Goal: Task Accomplishment & Management: Use online tool/utility

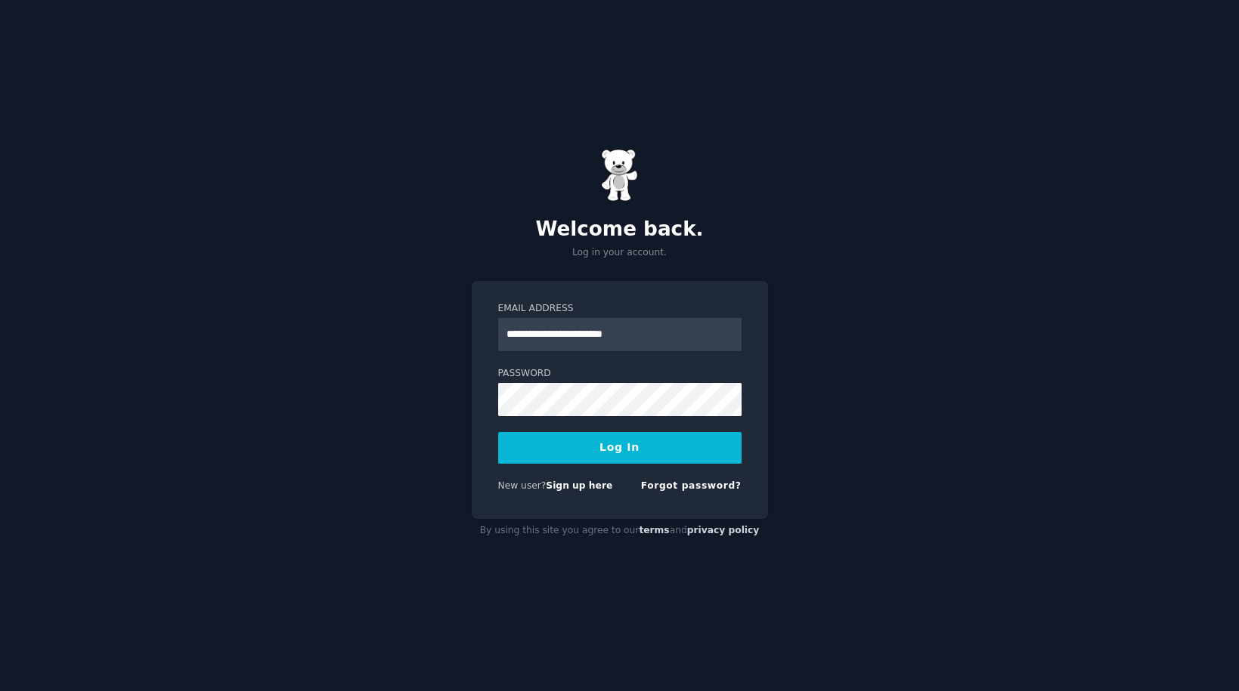
type input "**********"
click at [498, 432] on button "Log In" at bounding box center [619, 448] width 243 height 32
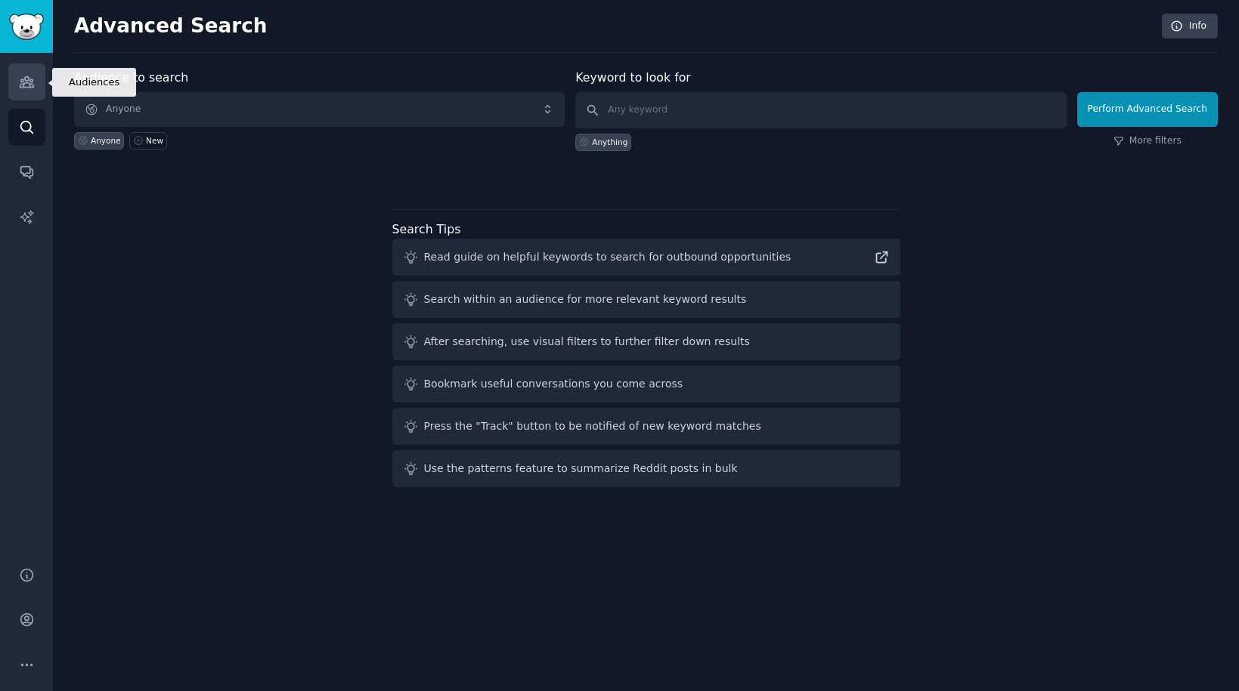
click at [14, 84] on link "Audiences" at bounding box center [26, 81] width 37 height 37
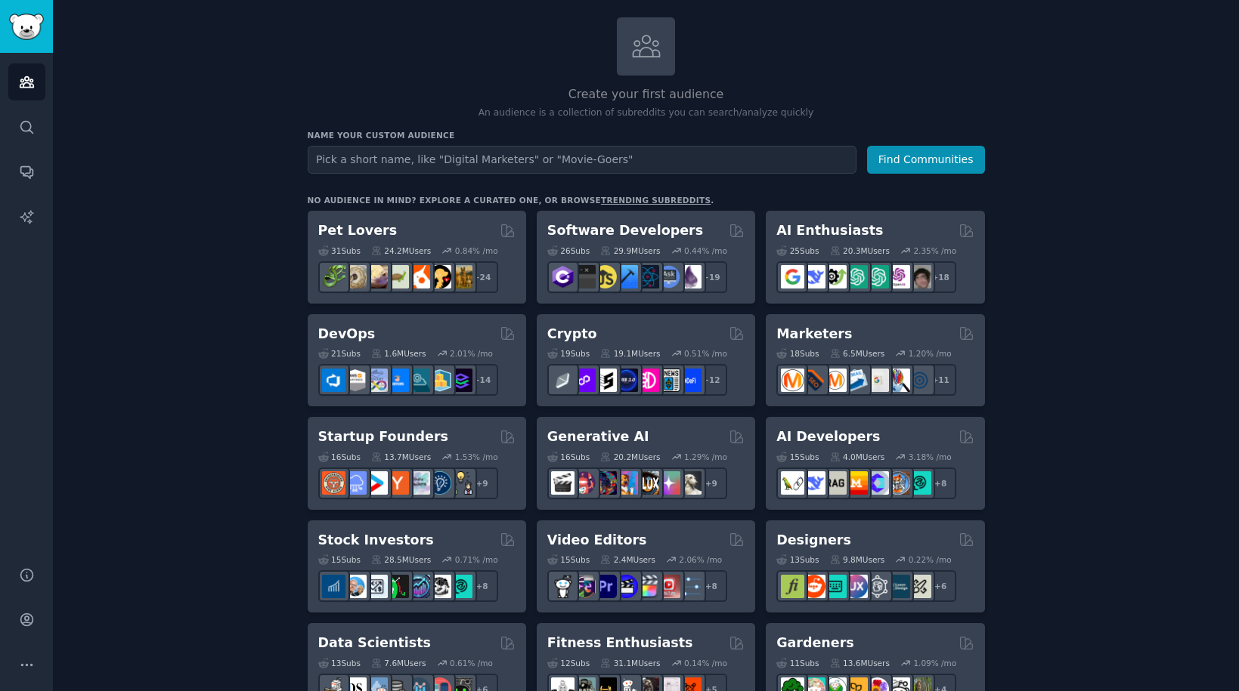
scroll to position [82, 0]
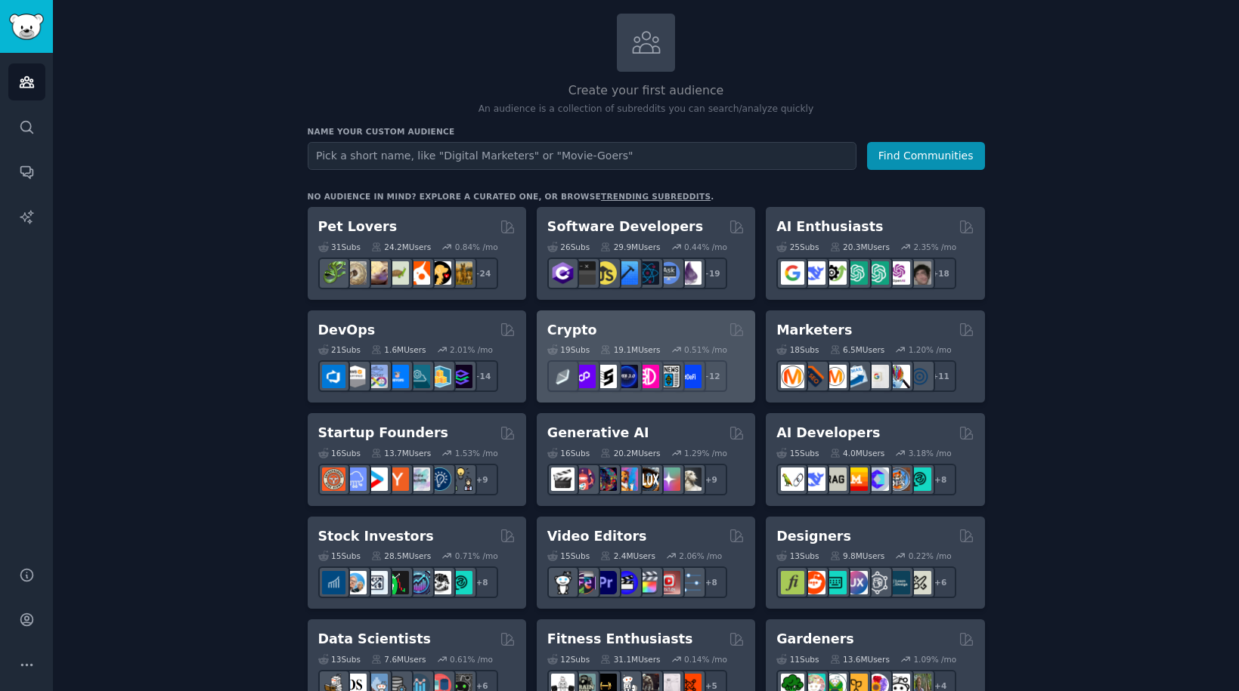
click at [633, 333] on div "Crypto" at bounding box center [645, 330] width 197 height 19
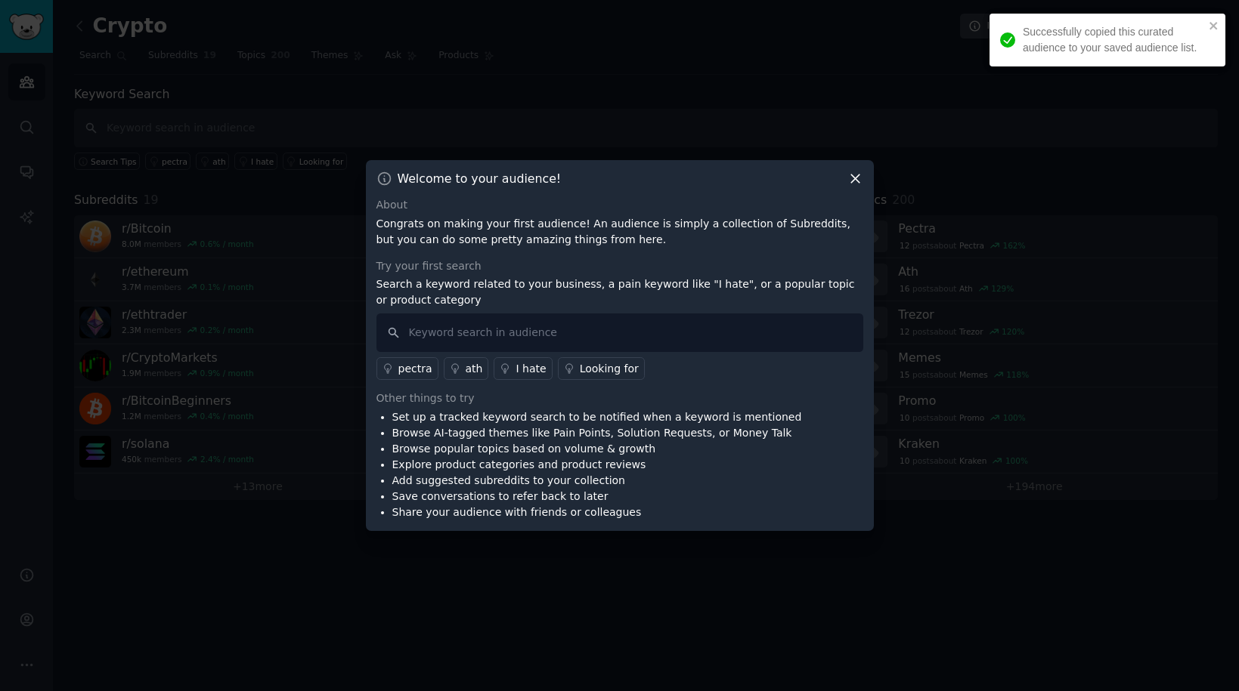
click at [851, 184] on icon at bounding box center [855, 179] width 16 height 16
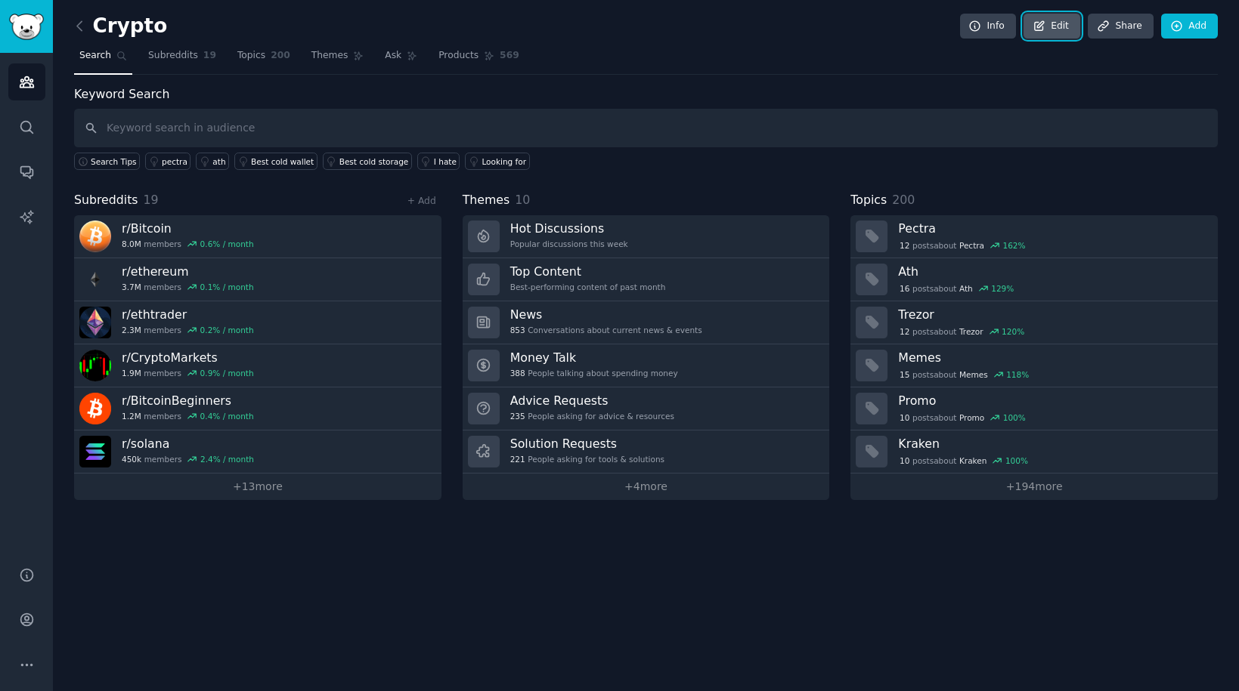
click at [1063, 30] on link "Edit" at bounding box center [1051, 27] width 57 height 26
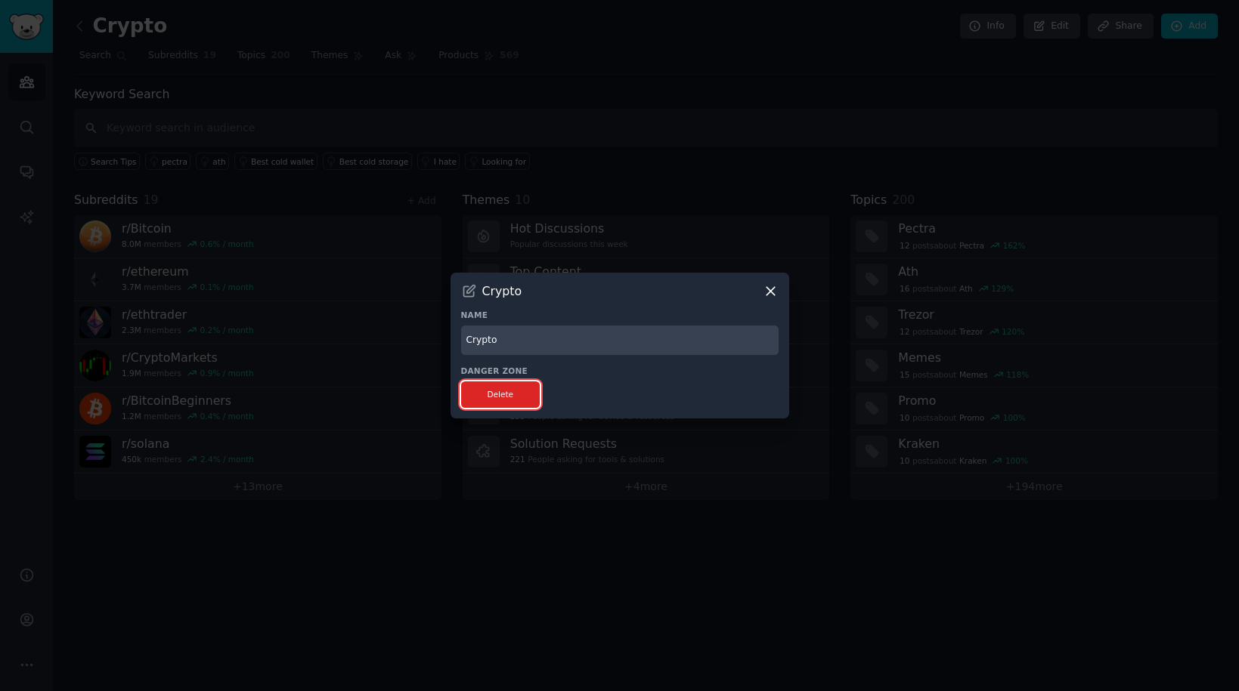
click at [524, 395] on button "Delete" at bounding box center [500, 395] width 79 height 26
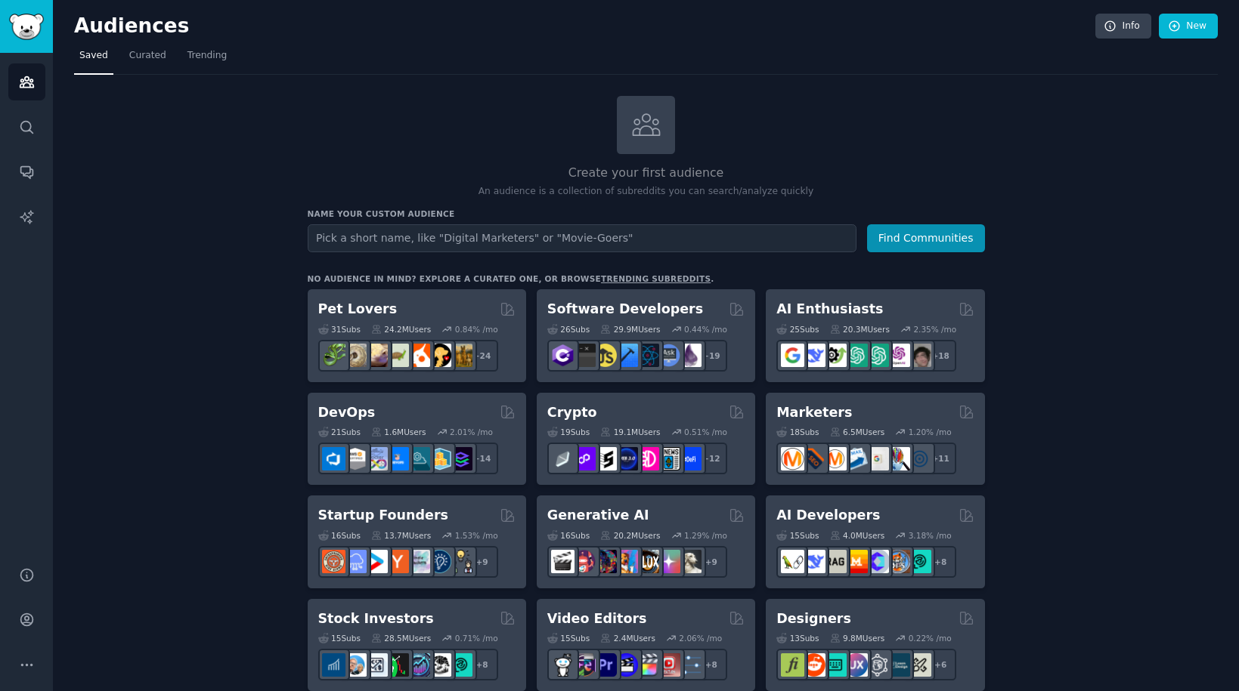
click at [460, 238] on input "text" at bounding box center [582, 238] width 549 height 28
click at [867, 224] on button "Find Communities" at bounding box center [926, 238] width 118 height 28
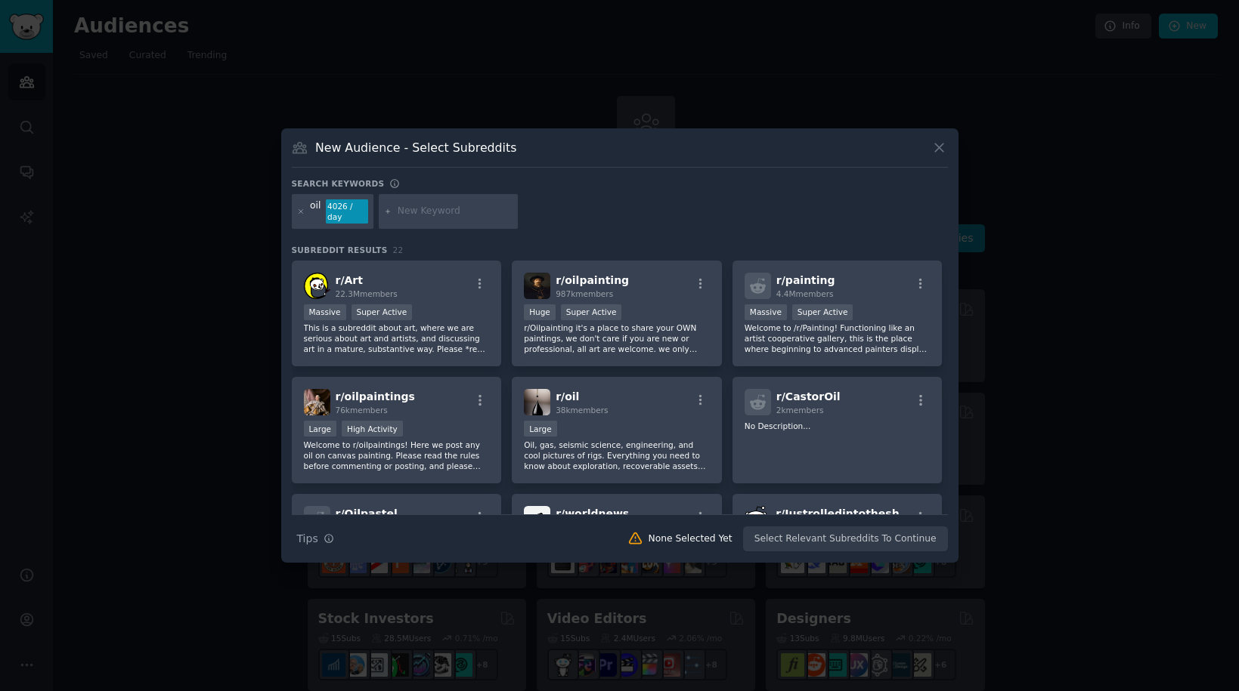
click at [936, 150] on icon at bounding box center [939, 148] width 8 height 8
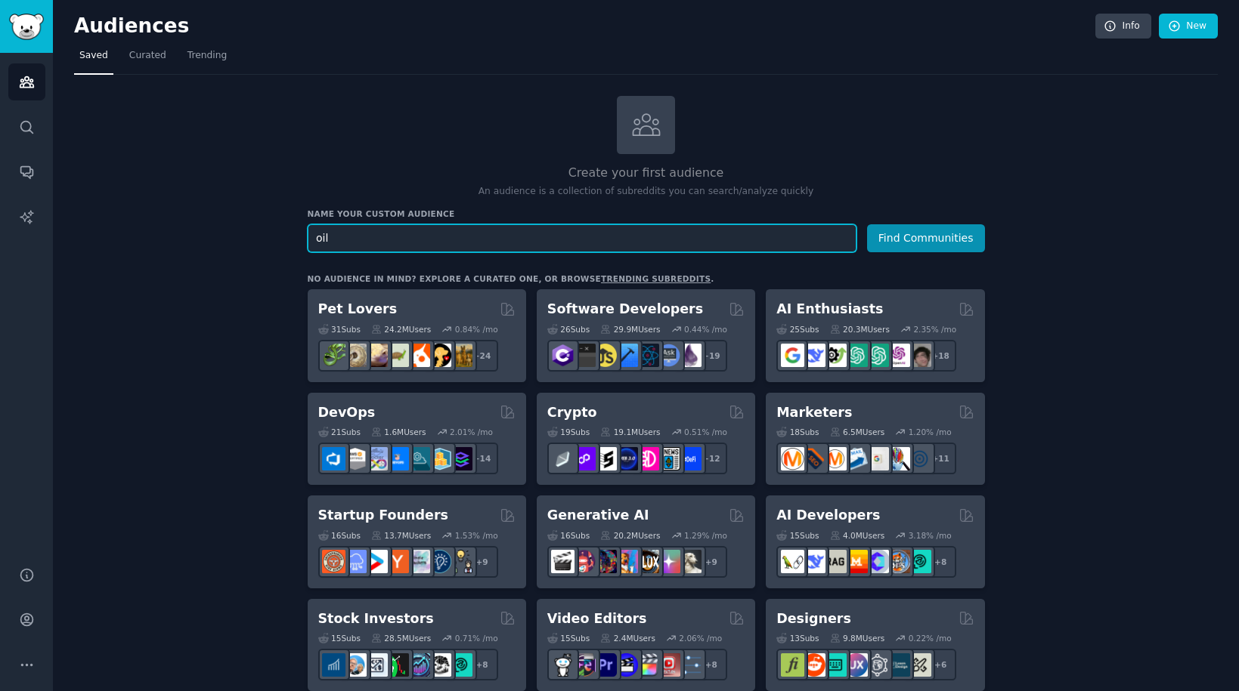
click at [534, 232] on input "oil" at bounding box center [582, 238] width 549 height 28
type input "oil and gas"
click at [867, 224] on button "Find Communities" at bounding box center [926, 238] width 118 height 28
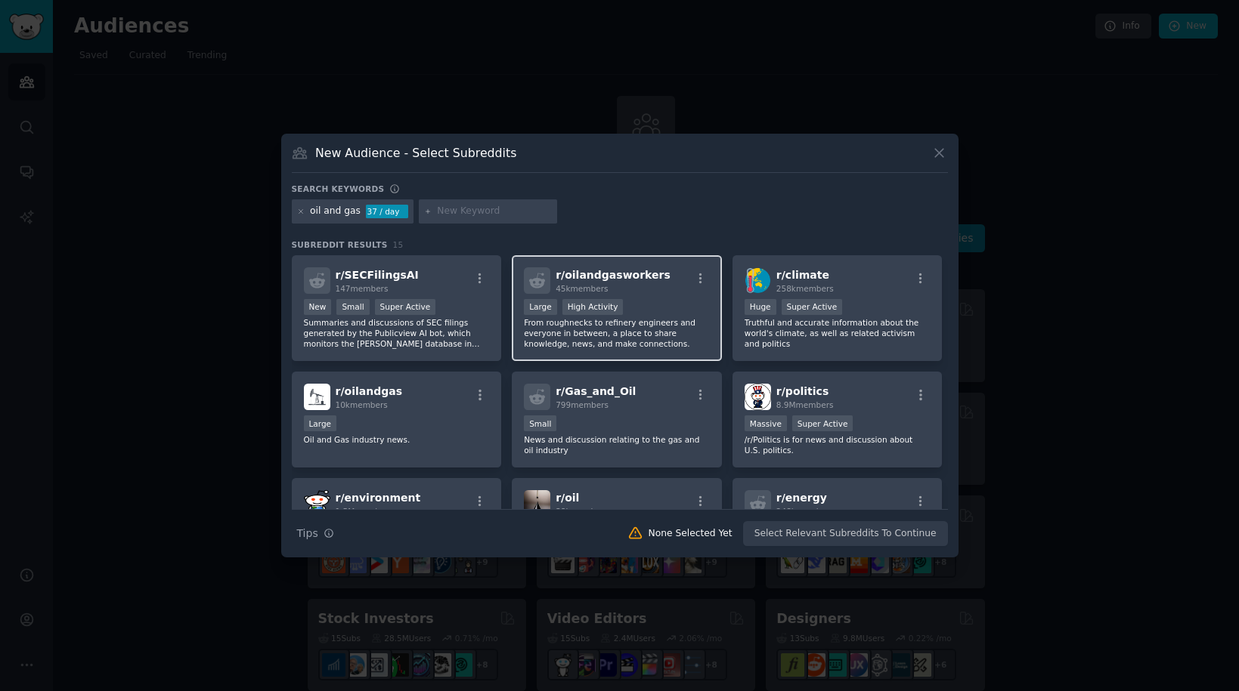
click at [648, 299] on div "Large High Activity" at bounding box center [617, 308] width 186 height 19
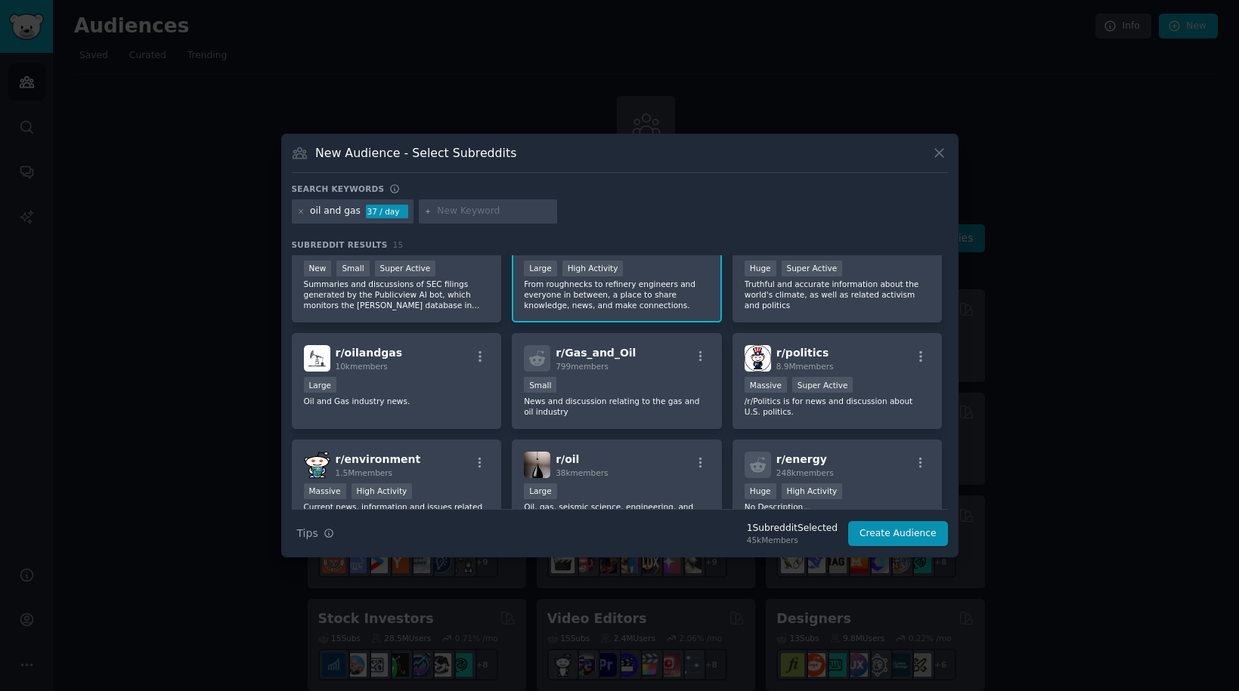
scroll to position [77, 0]
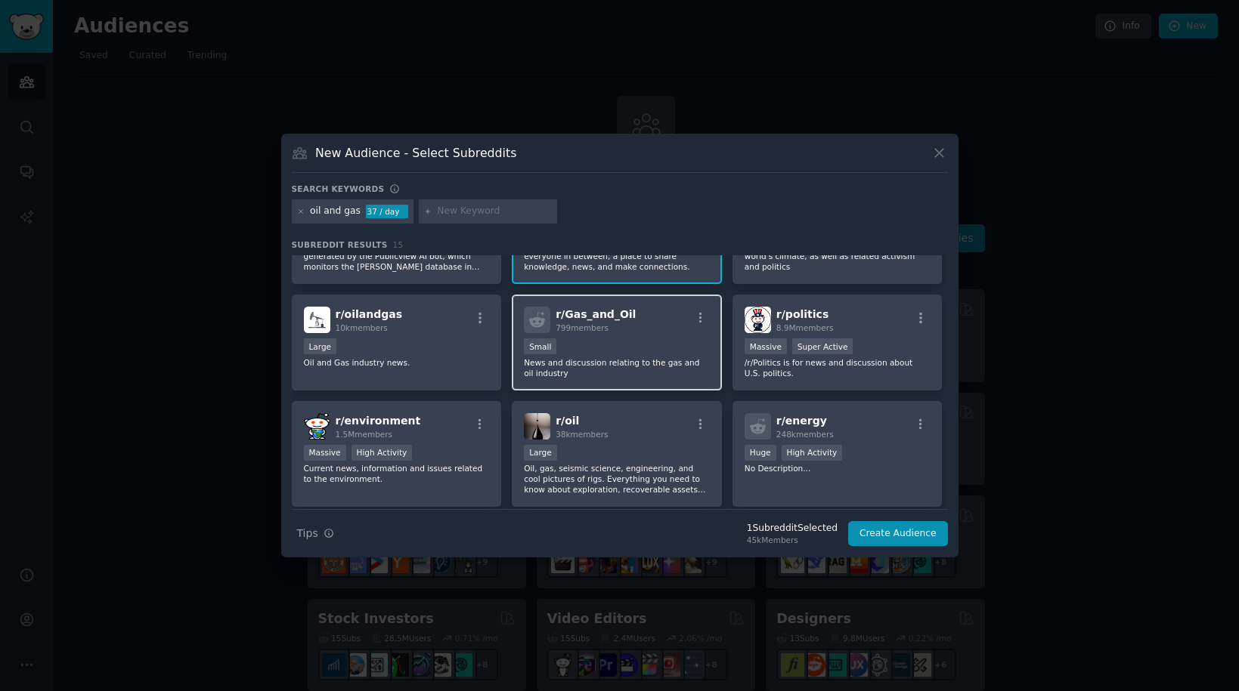
click at [623, 340] on div "Small" at bounding box center [617, 348] width 186 height 19
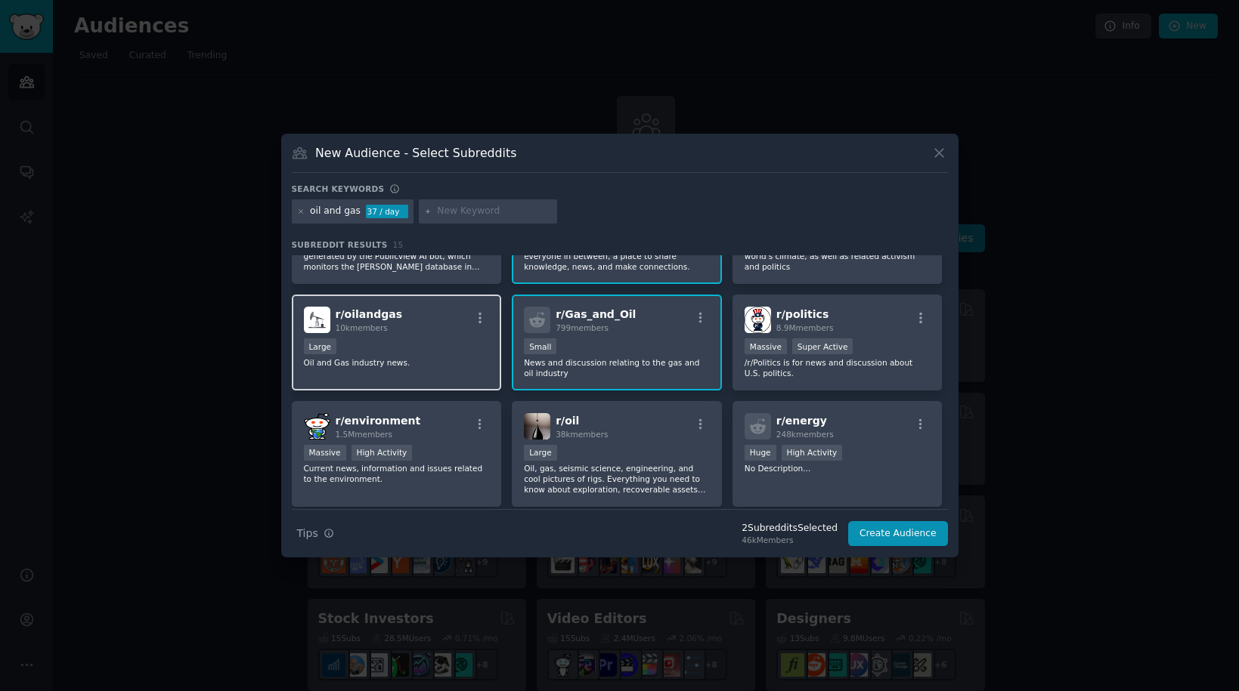
click at [459, 349] on div "Large" at bounding box center [397, 348] width 186 height 19
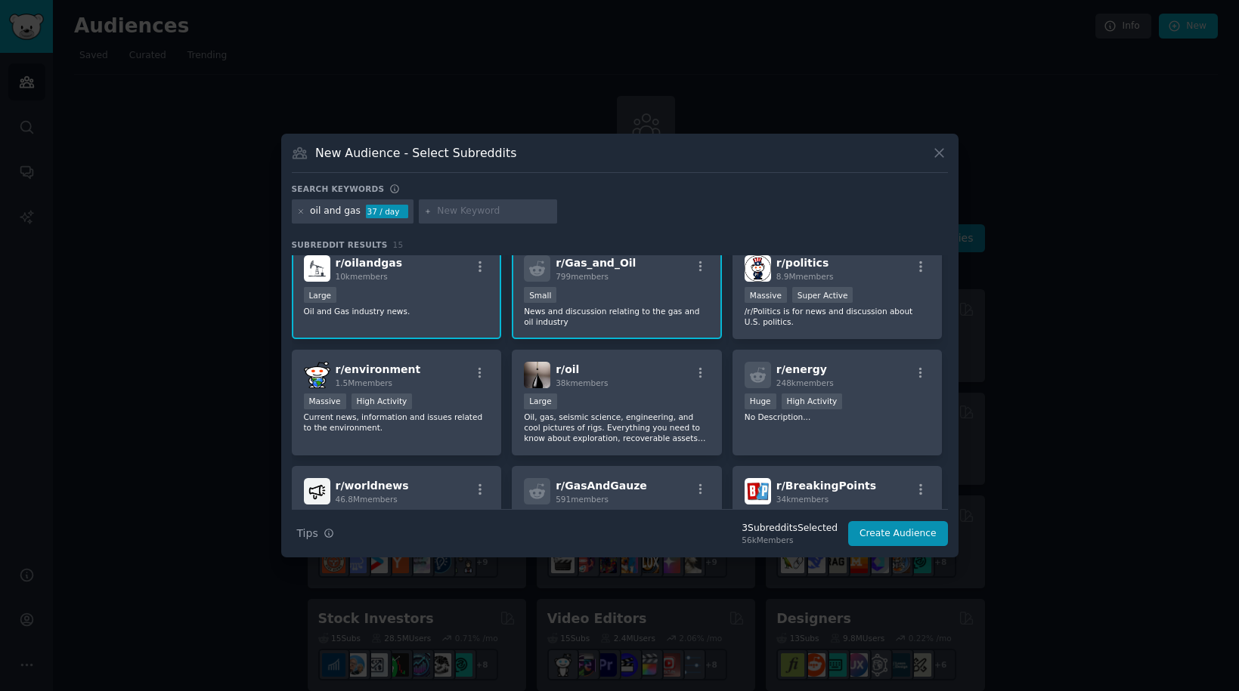
scroll to position [90, 0]
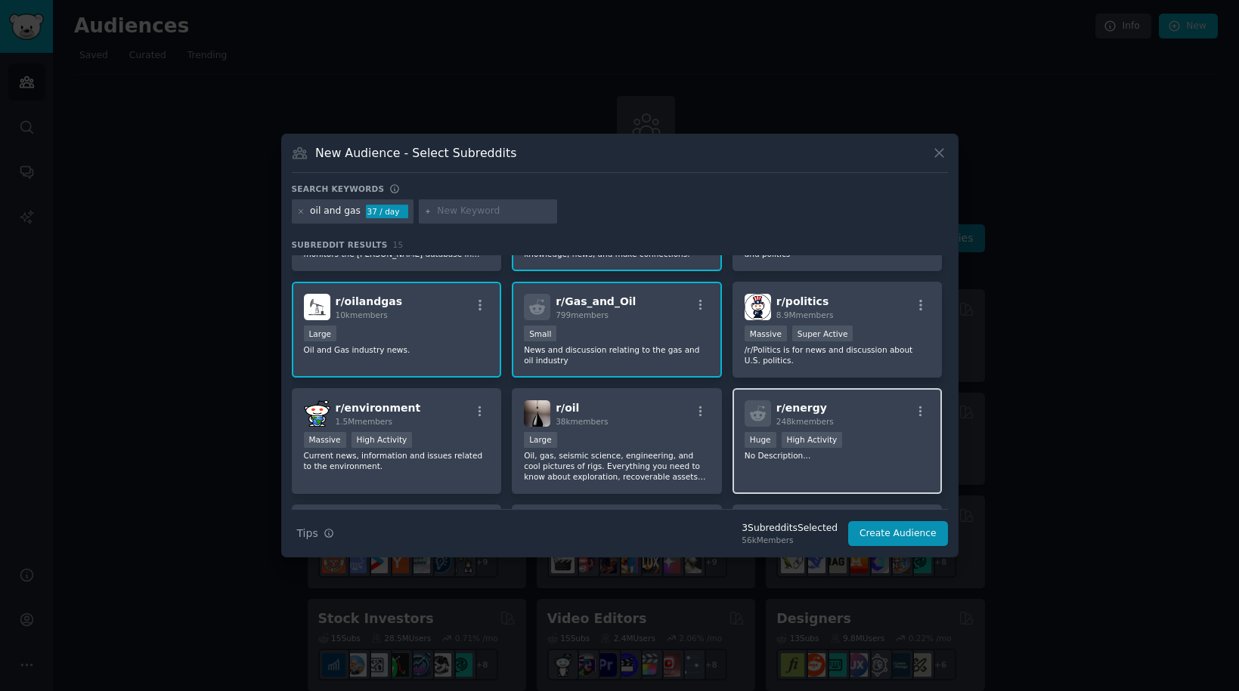
click at [776, 459] on p "No Description..." at bounding box center [837, 455] width 186 height 11
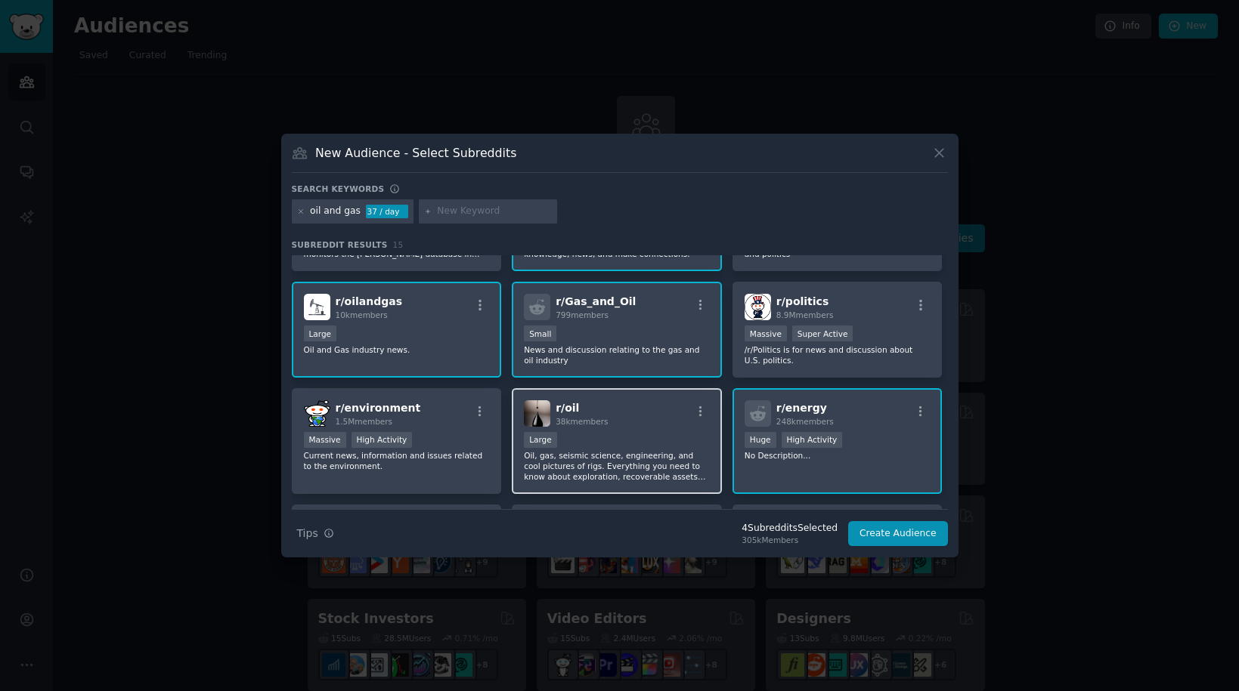
scroll to position [0, 0]
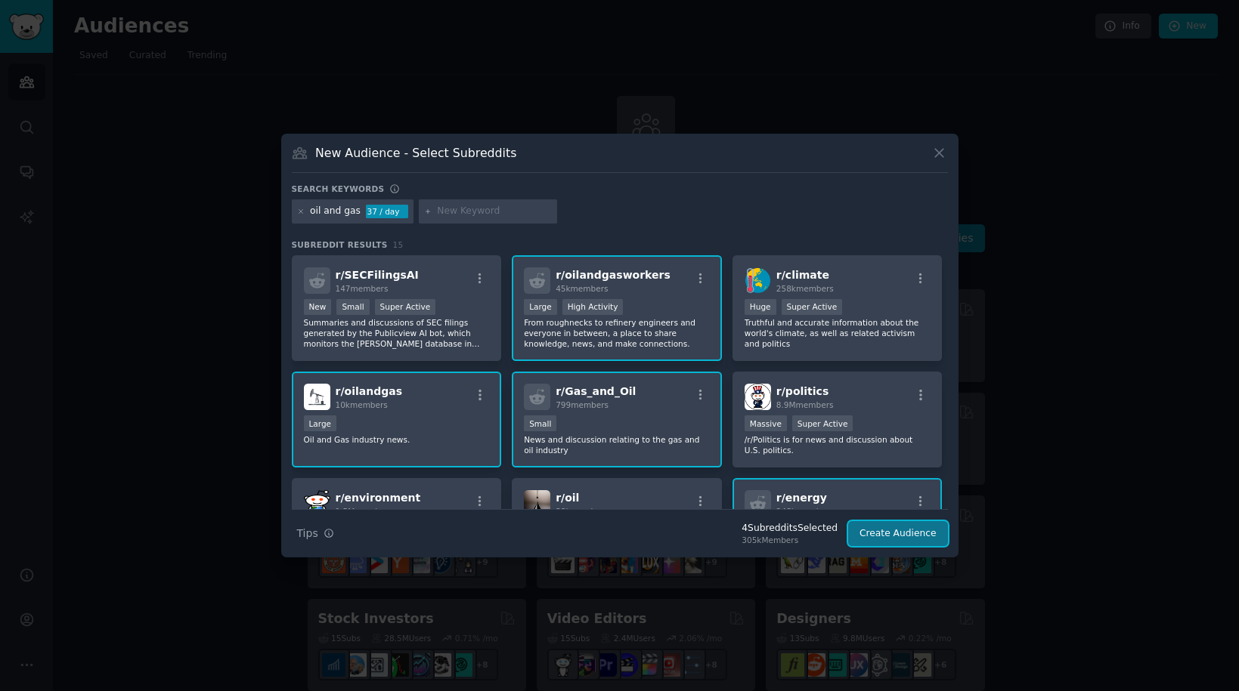
click at [880, 531] on button "Create Audience" at bounding box center [898, 534] width 100 height 26
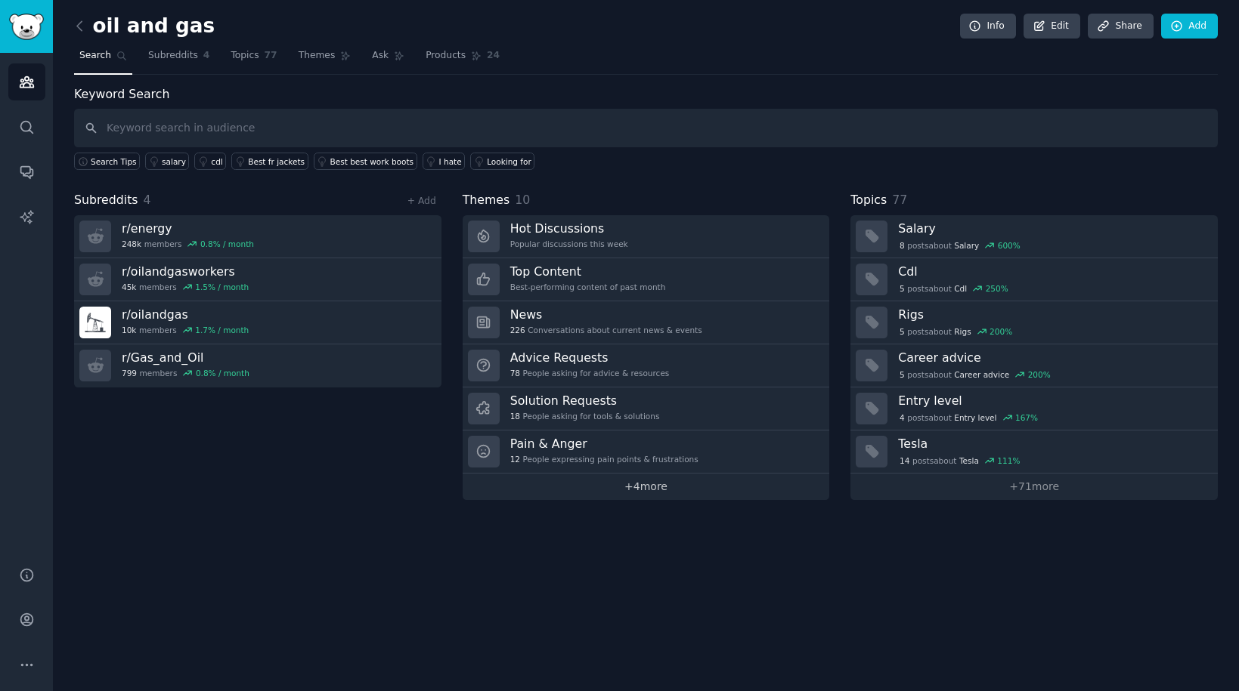
click at [580, 492] on link "+ 4 more" at bounding box center [645, 487] width 367 height 26
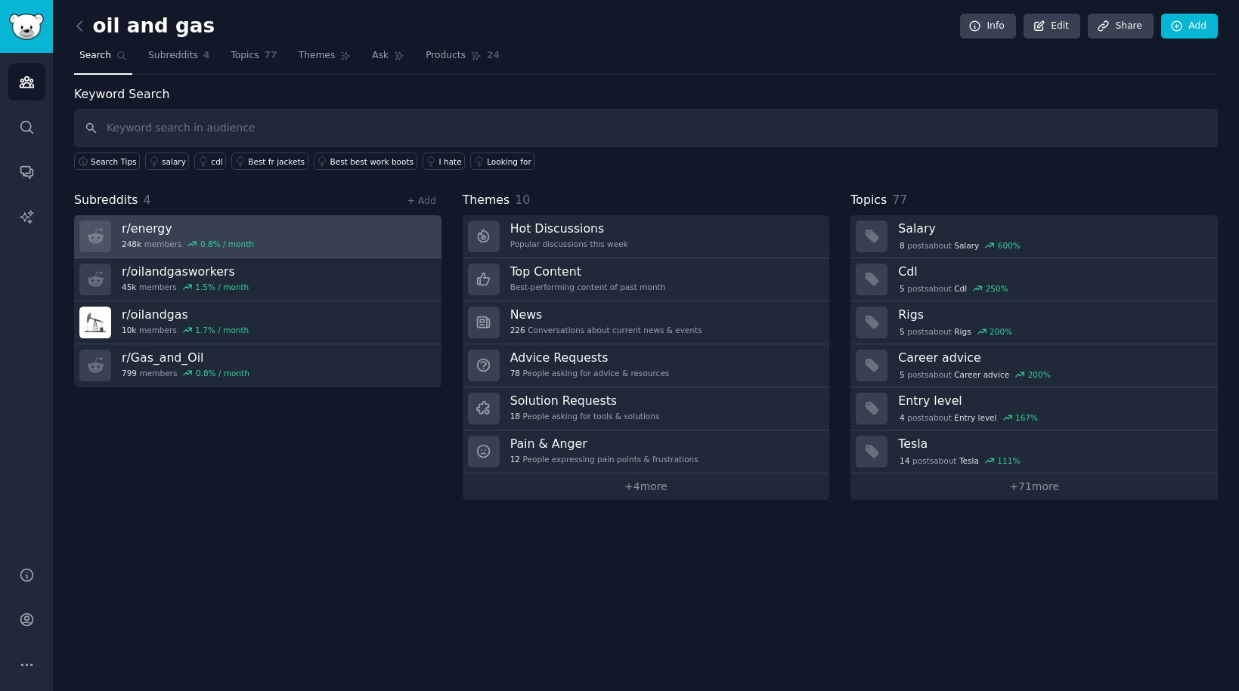
click at [237, 242] on div "0.8 % / month" at bounding box center [227, 244] width 54 height 11
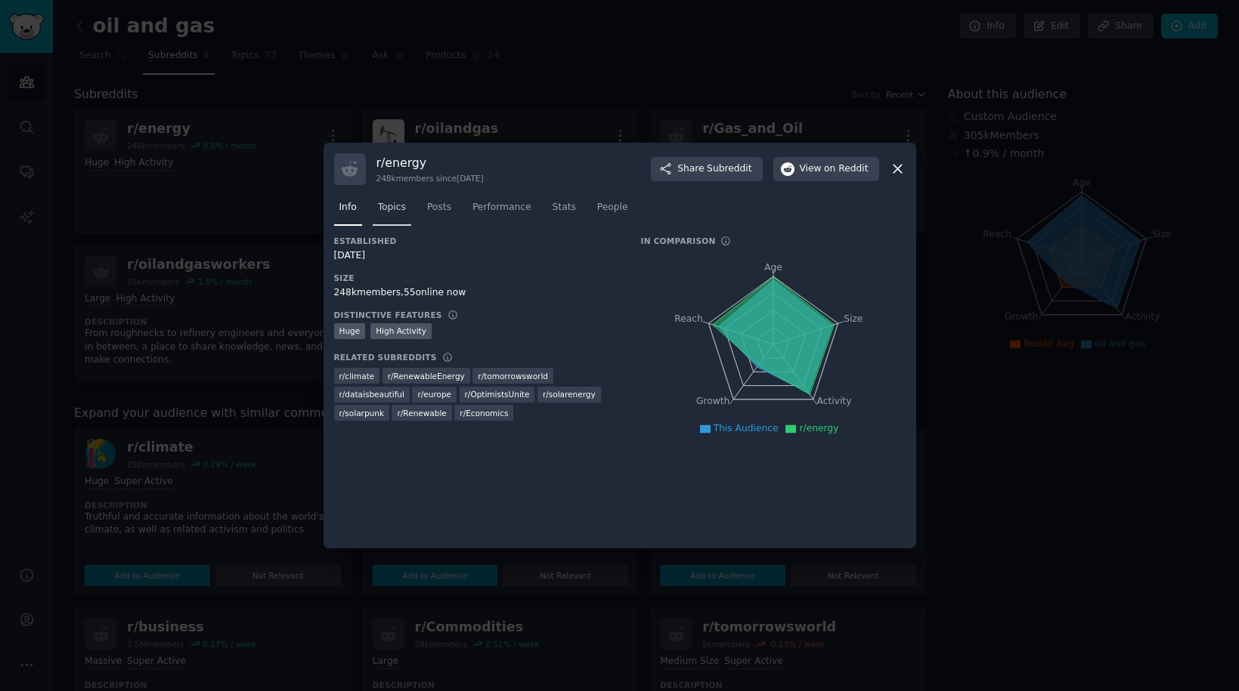
click at [407, 205] on link "Topics" at bounding box center [392, 211] width 39 height 31
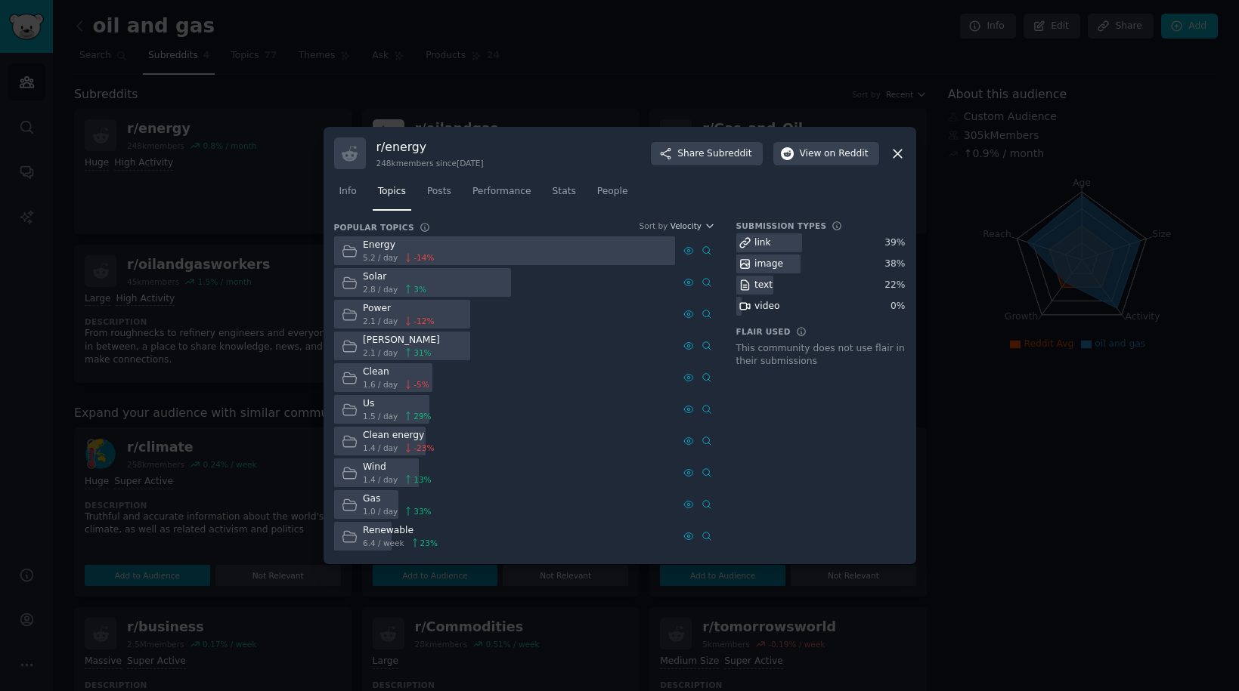
click at [239, 323] on div at bounding box center [619, 345] width 1239 height 691
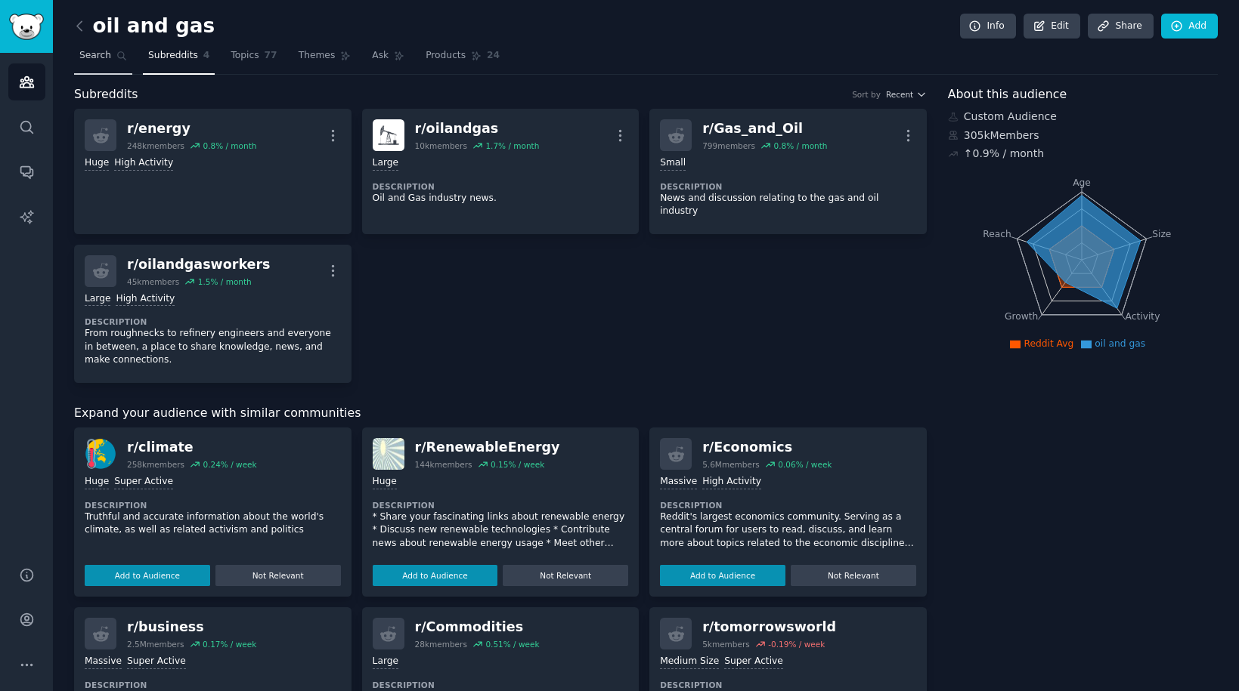
click at [99, 51] on span "Search" at bounding box center [95, 56] width 32 height 14
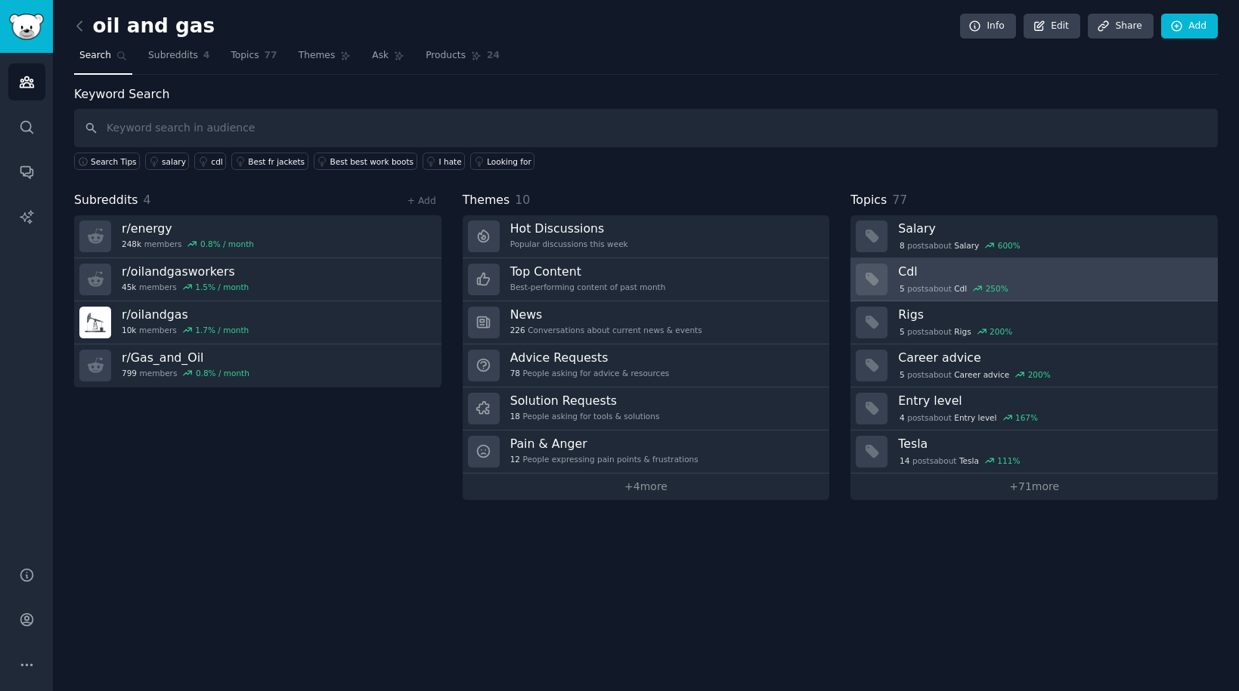
click at [927, 280] on div "5 post s about Cdl 250 %" at bounding box center [1052, 288] width 309 height 16
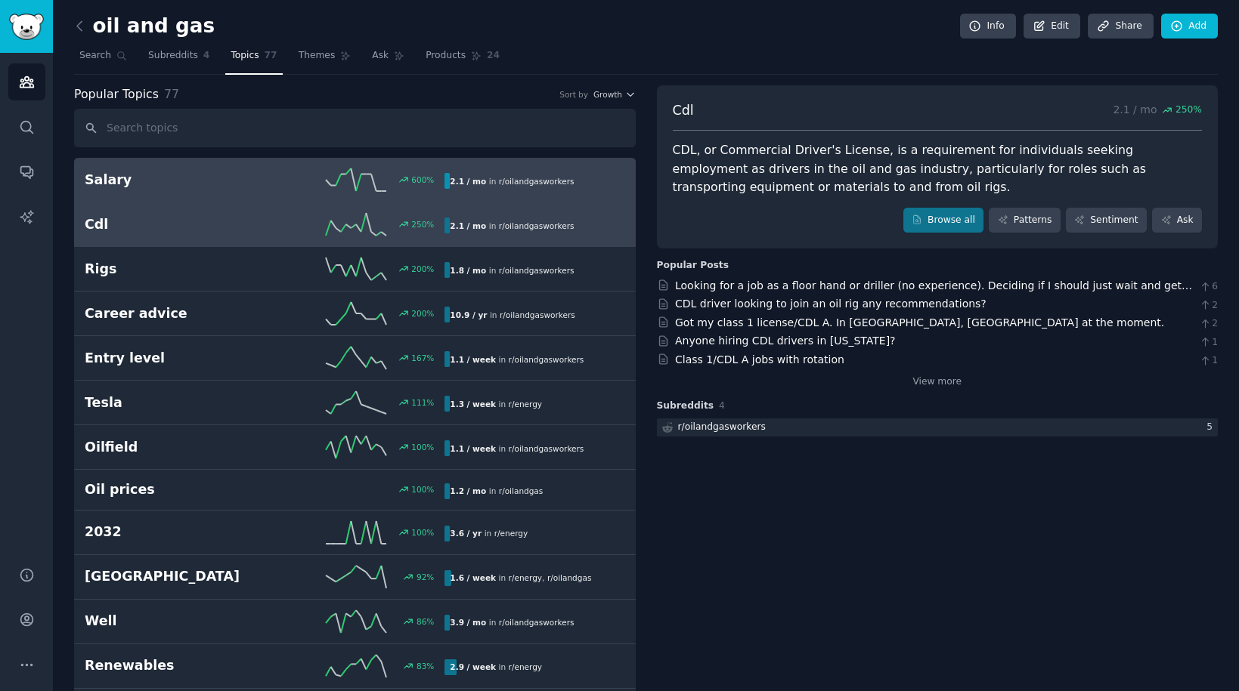
click at [248, 178] on h2 "Salary" at bounding box center [175, 180] width 180 height 19
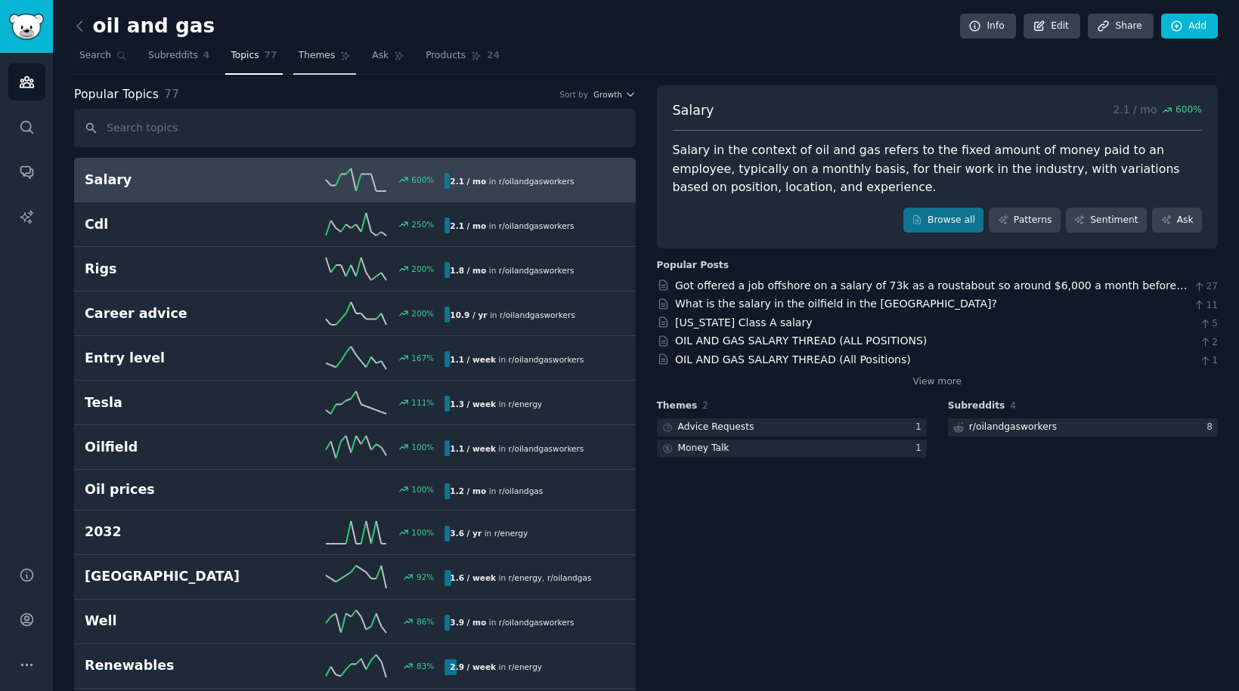
click at [307, 64] on link "Themes" at bounding box center [324, 59] width 63 height 31
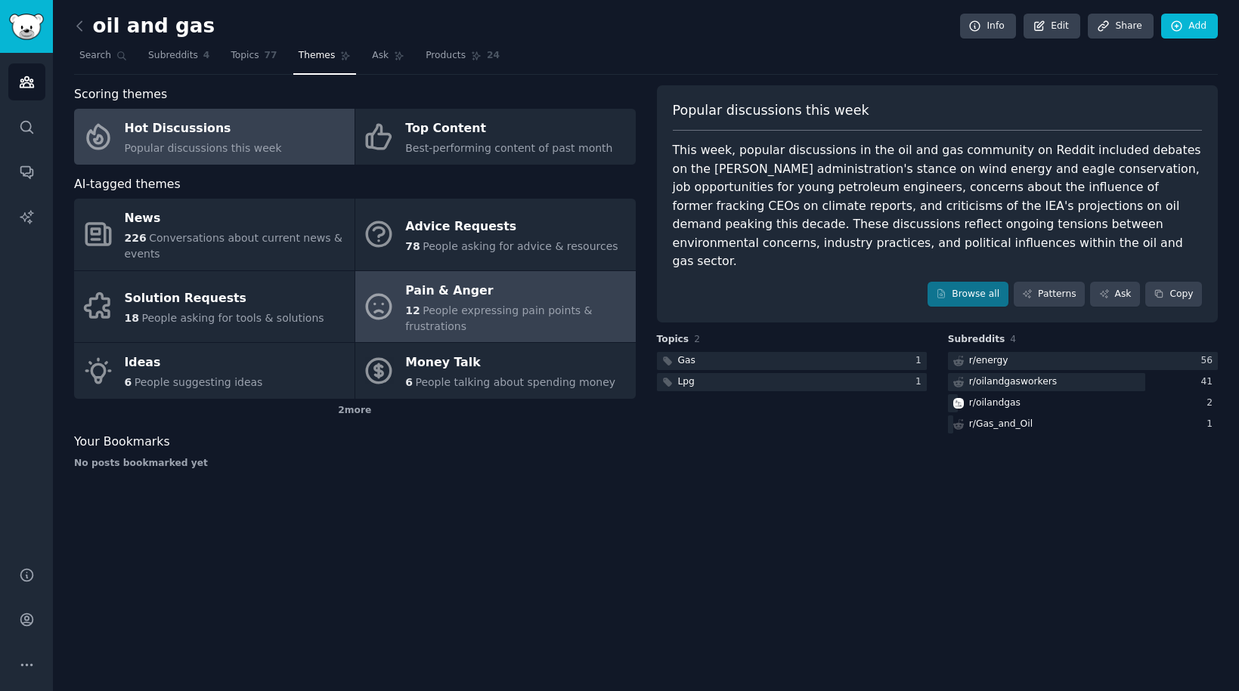
click at [459, 292] on div "Pain & Anger" at bounding box center [516, 291] width 222 height 24
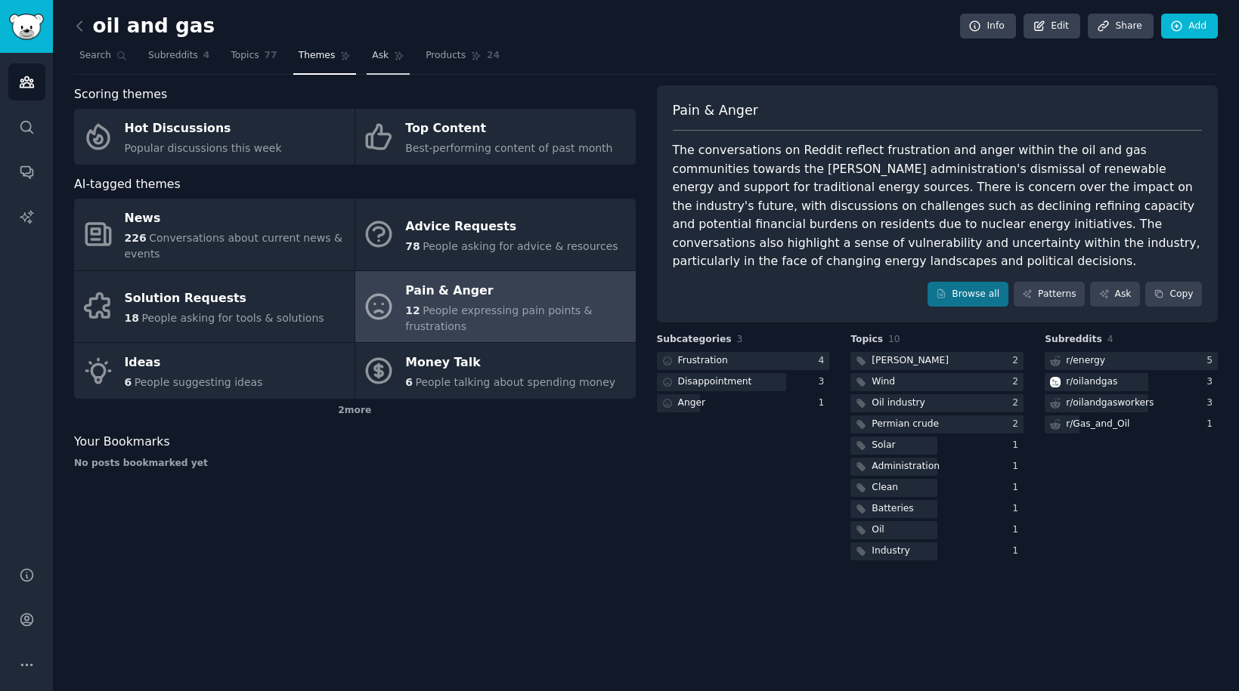
click at [396, 52] on icon at bounding box center [399, 56] width 11 height 11
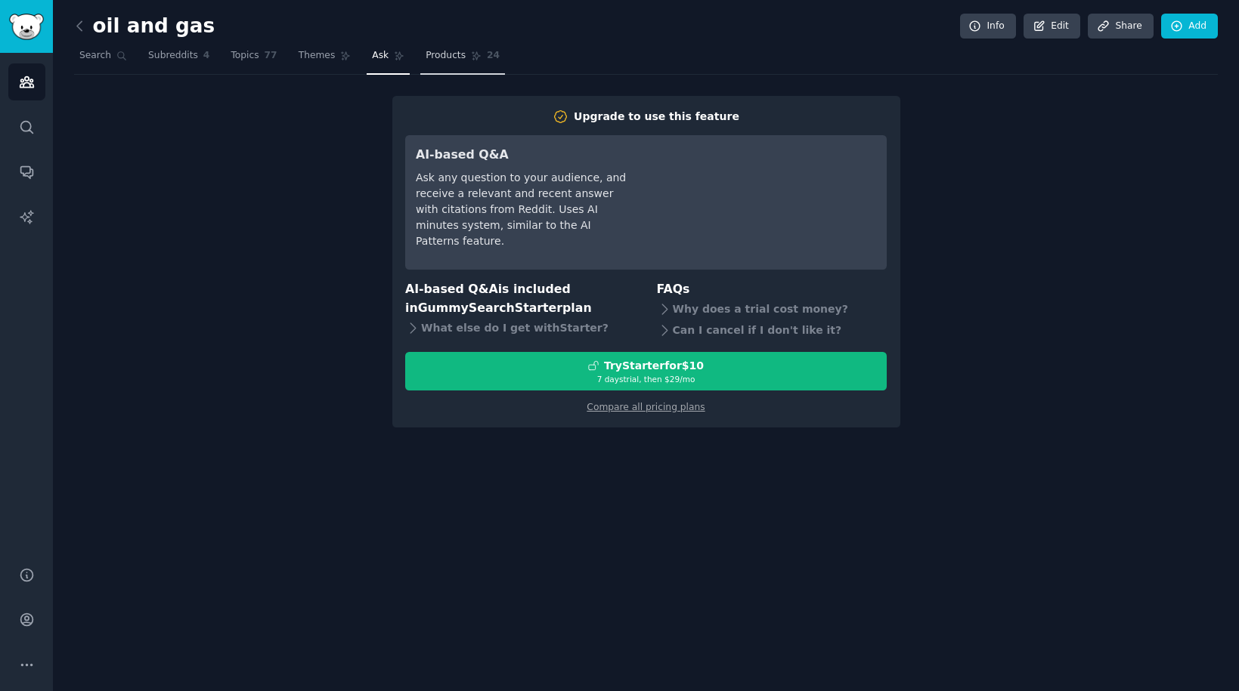
click at [448, 51] on span "Products" at bounding box center [445, 56] width 40 height 14
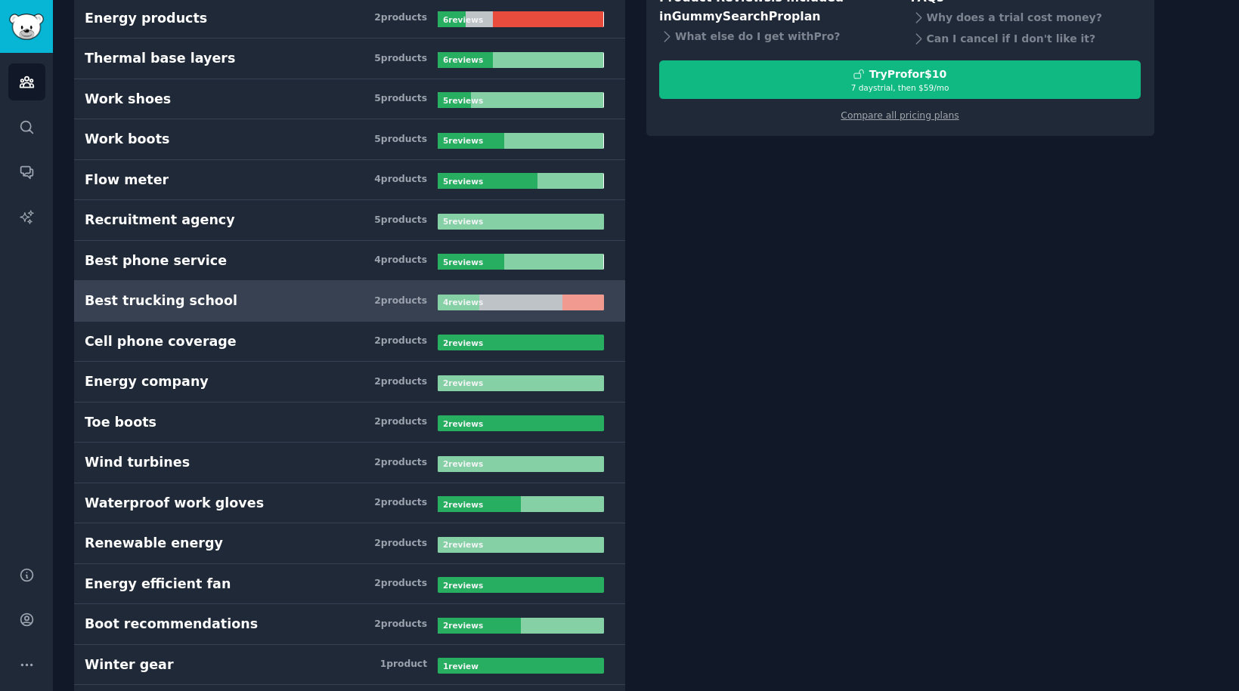
scroll to position [289, 0]
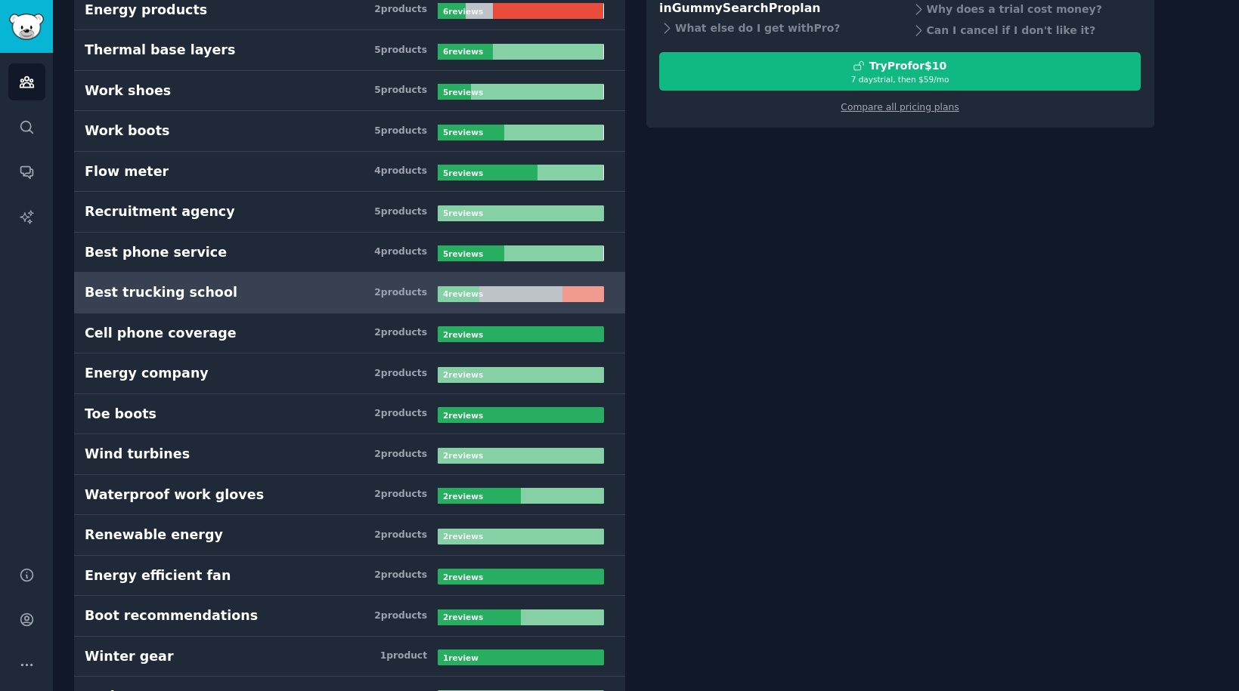
click at [336, 292] on h3 "Best trucking school 2 product s" at bounding box center [261, 292] width 353 height 19
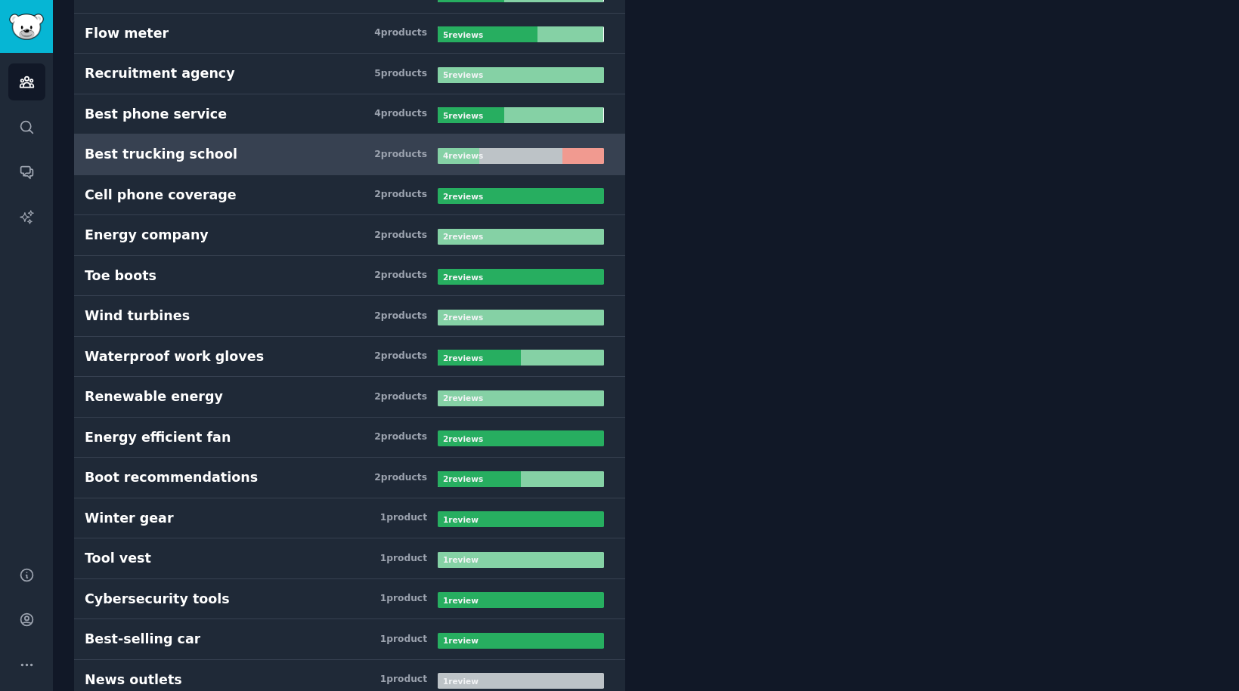
scroll to position [419, 0]
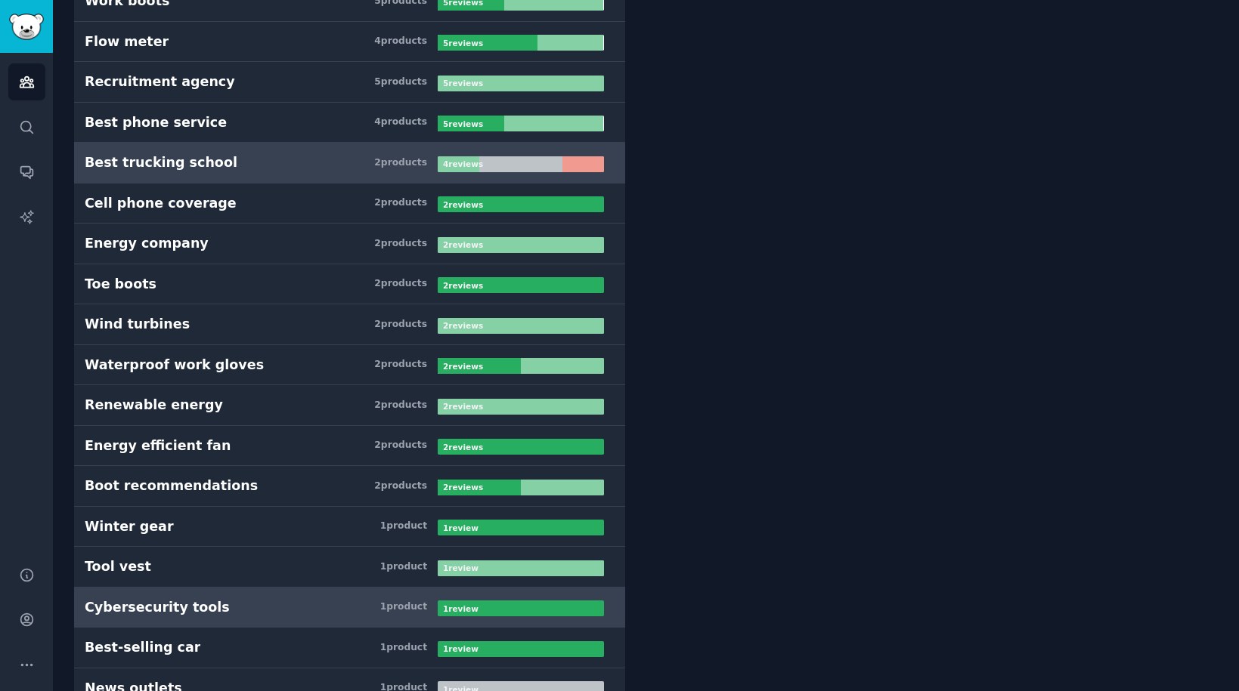
click at [366, 605] on h3 "Cybersecurity tools 1 product" at bounding box center [261, 608] width 353 height 19
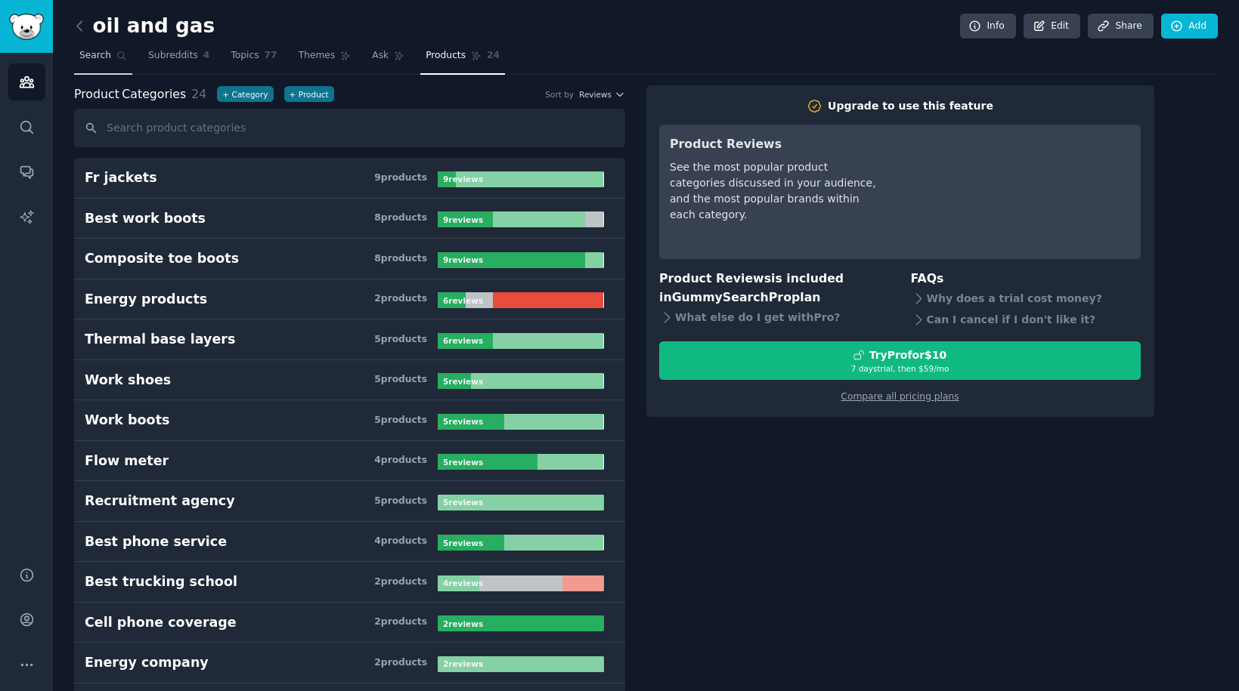
click at [98, 56] on span "Search" at bounding box center [95, 56] width 32 height 14
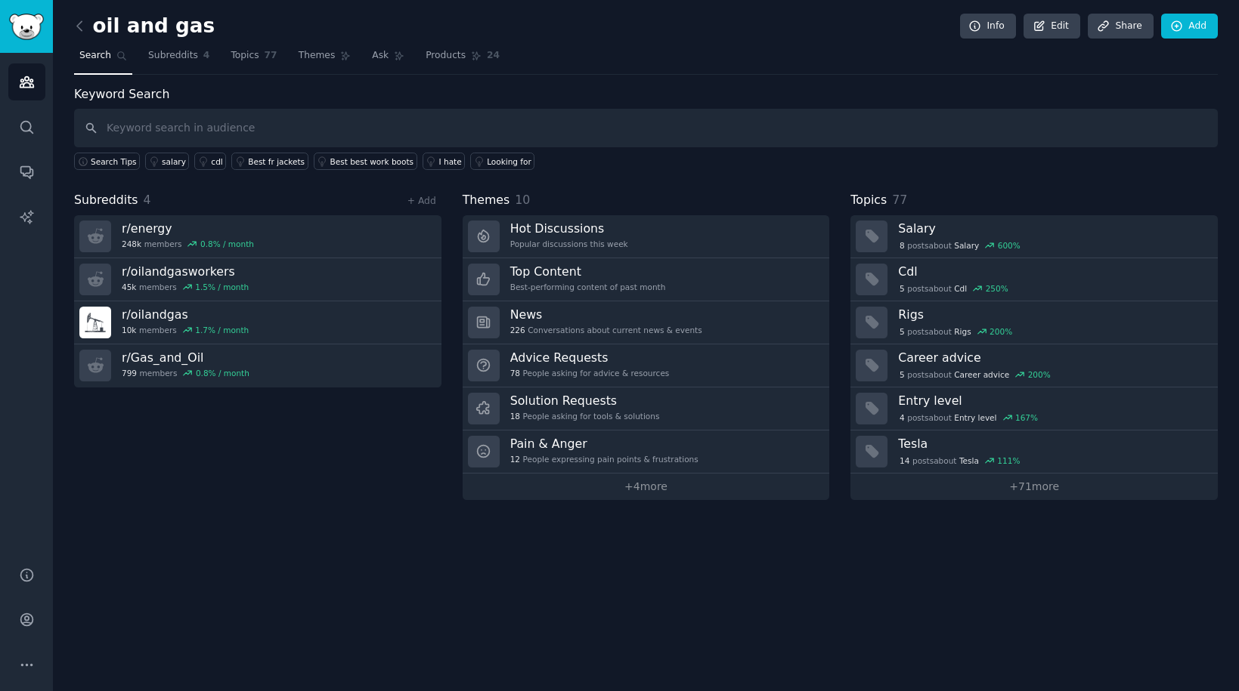
click at [378, 129] on input "text" at bounding box center [645, 128] width 1143 height 39
type input "g"
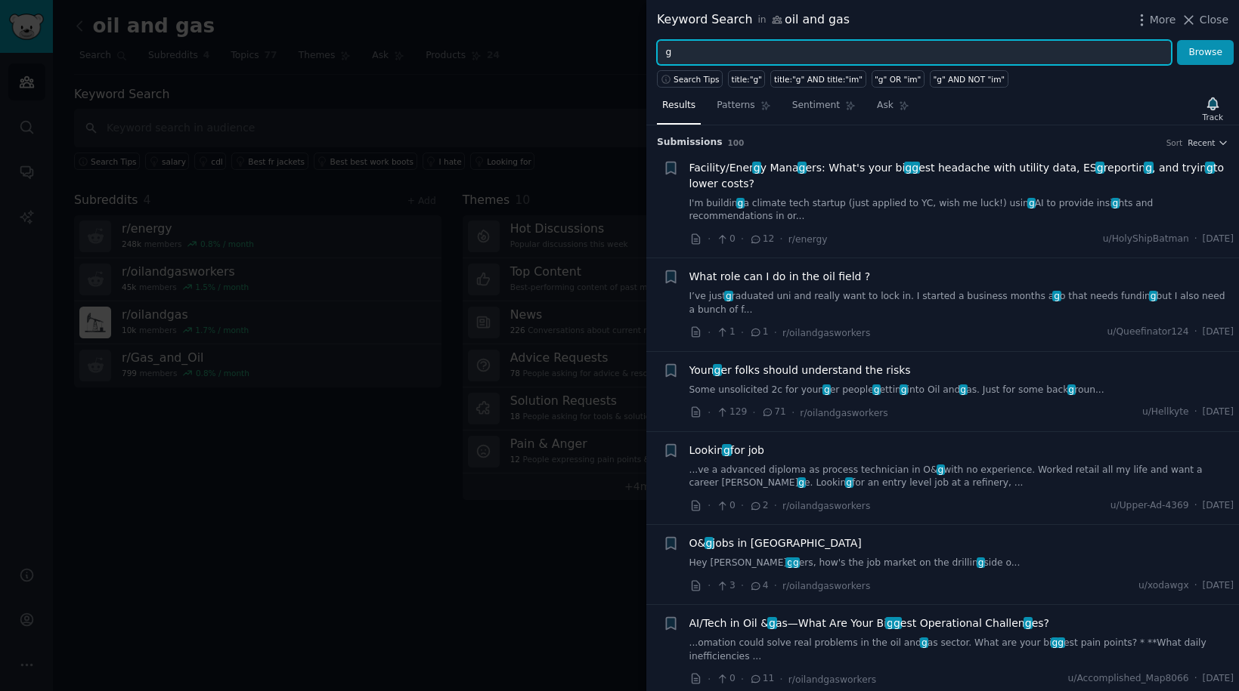
drag, startPoint x: 734, startPoint y: 43, endPoint x: 701, endPoint y: 56, distance: 34.9
click at [701, 56] on input "g" at bounding box center [914, 53] width 515 height 26
drag, startPoint x: 703, startPoint y: 55, endPoint x: 647, endPoint y: 57, distance: 56.0
click at [657, 57] on input "g" at bounding box center [914, 53] width 515 height 26
type input "lease management"
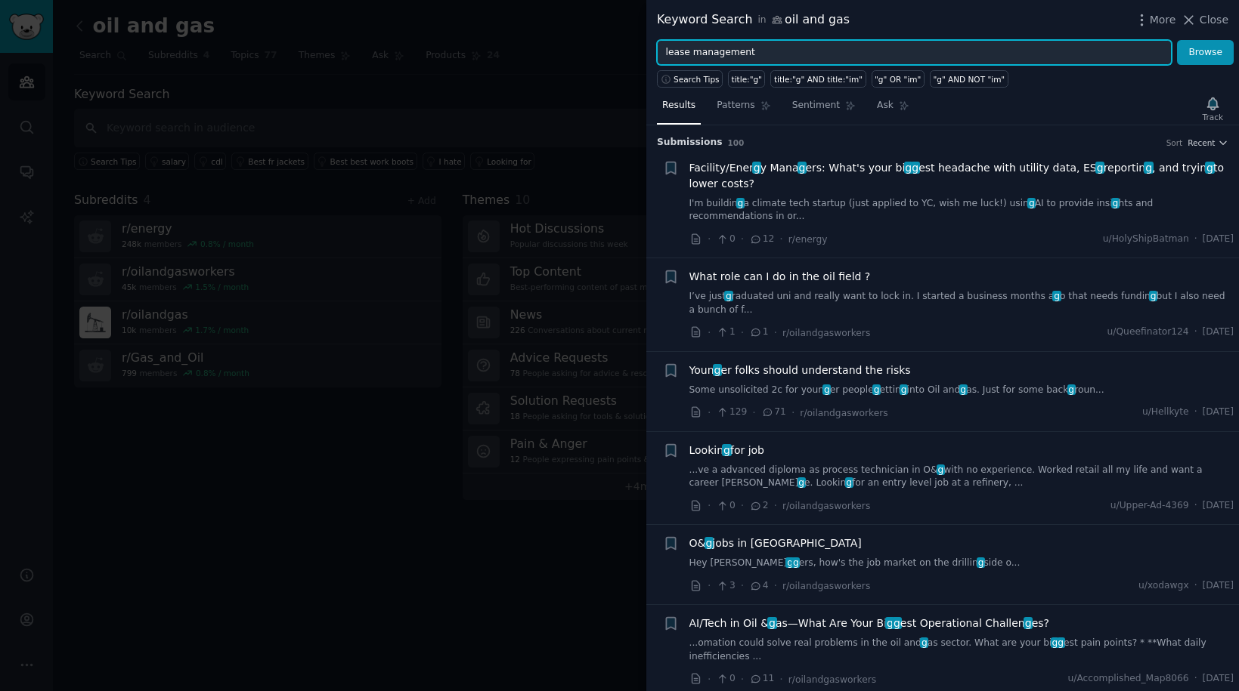
click at [1177, 40] on button "Browse" at bounding box center [1205, 53] width 57 height 26
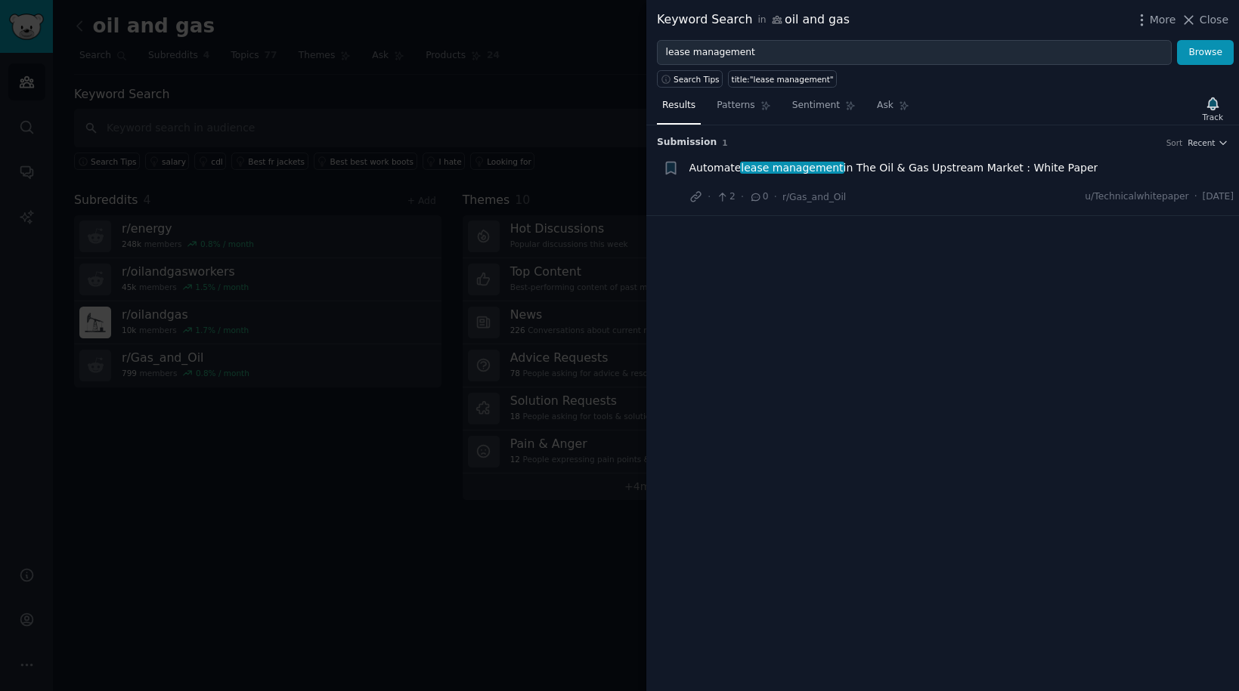
click at [912, 169] on span "Automate lease management in The Oil & Gas Upstream Market : White Paper" at bounding box center [893, 168] width 409 height 16
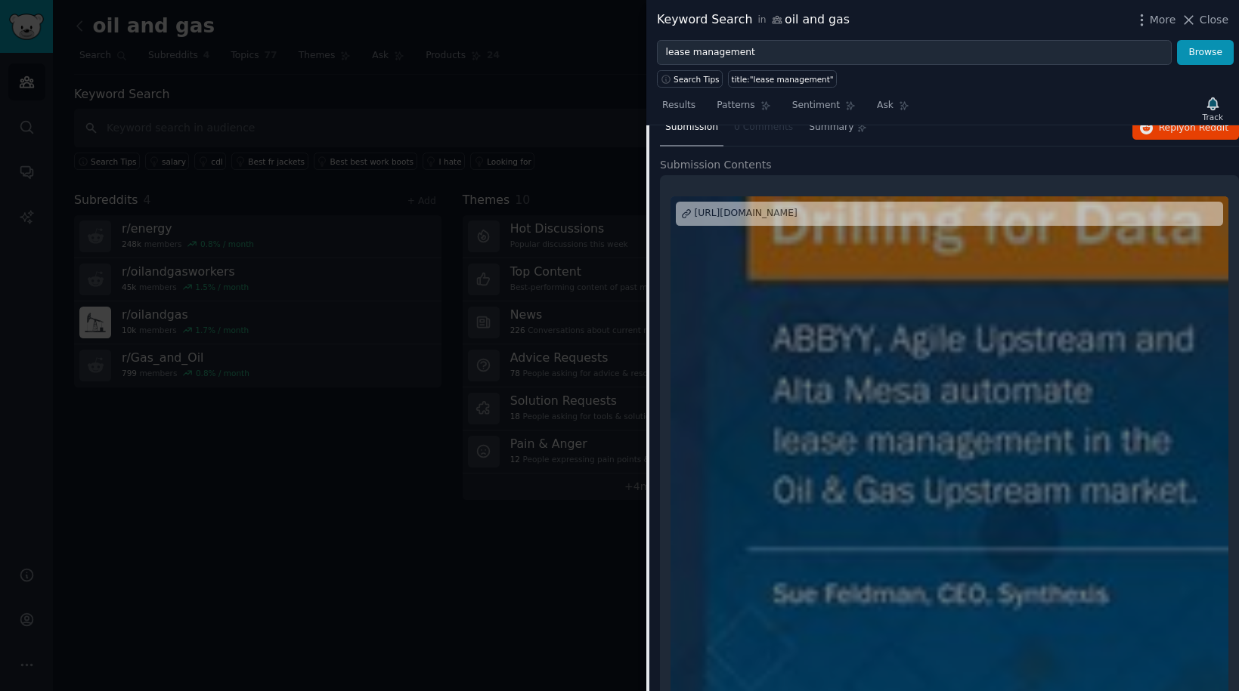
scroll to position [101, 0]
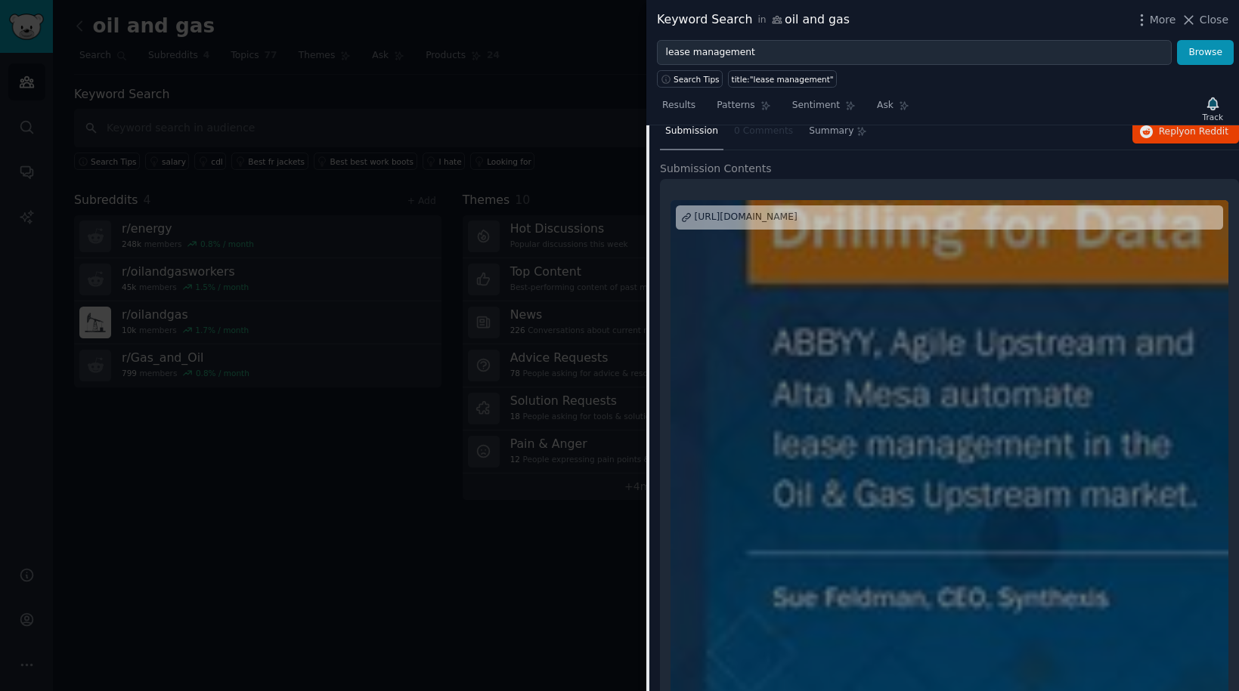
click at [797, 212] on div "[URL][DOMAIN_NAME]" at bounding box center [745, 218] width 103 height 14
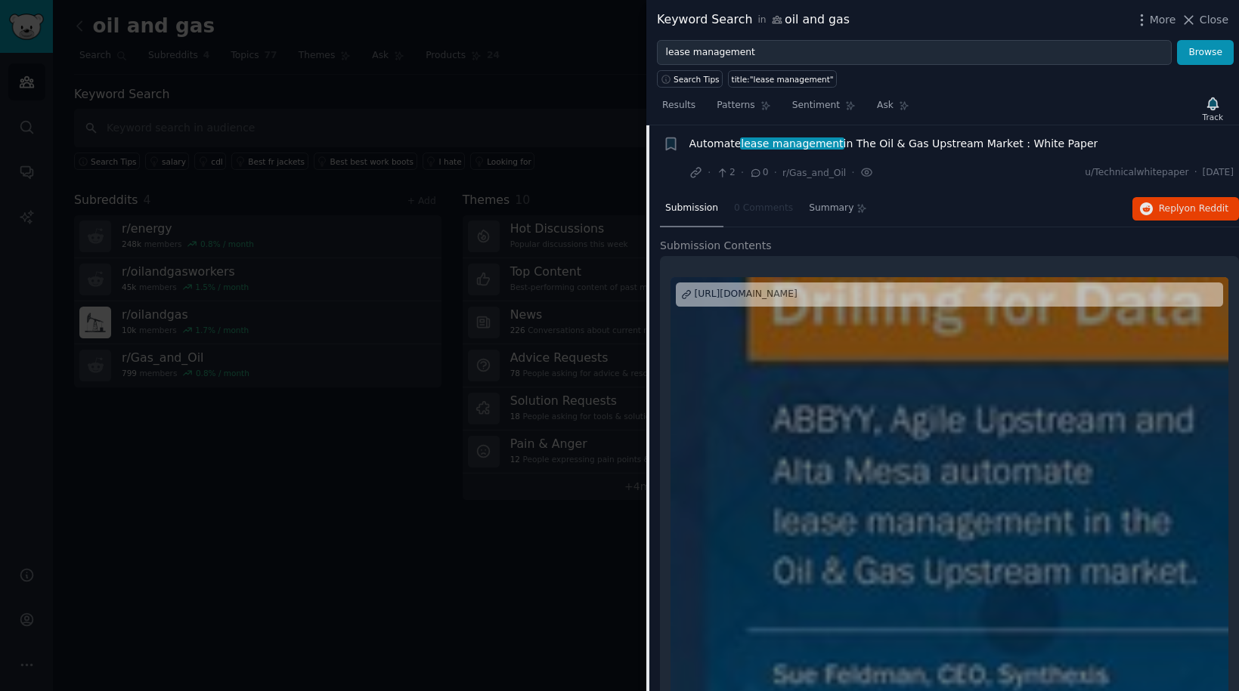
scroll to position [0, 0]
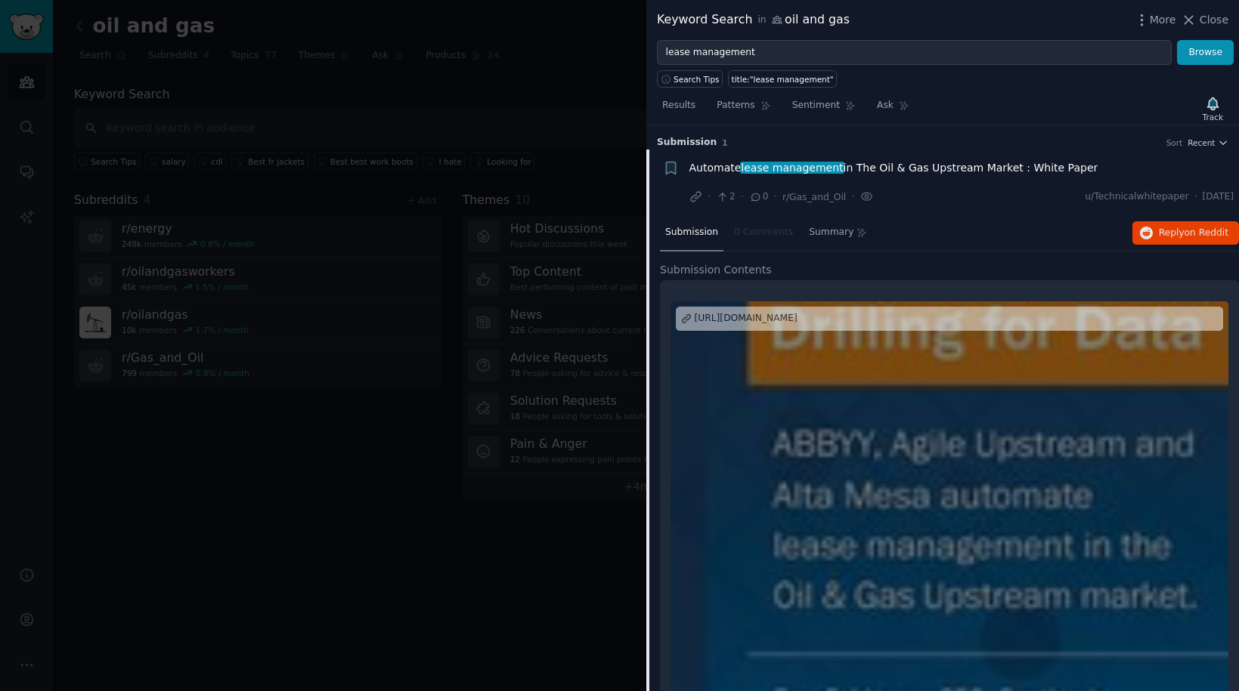
click at [394, 342] on div at bounding box center [619, 345] width 1239 height 691
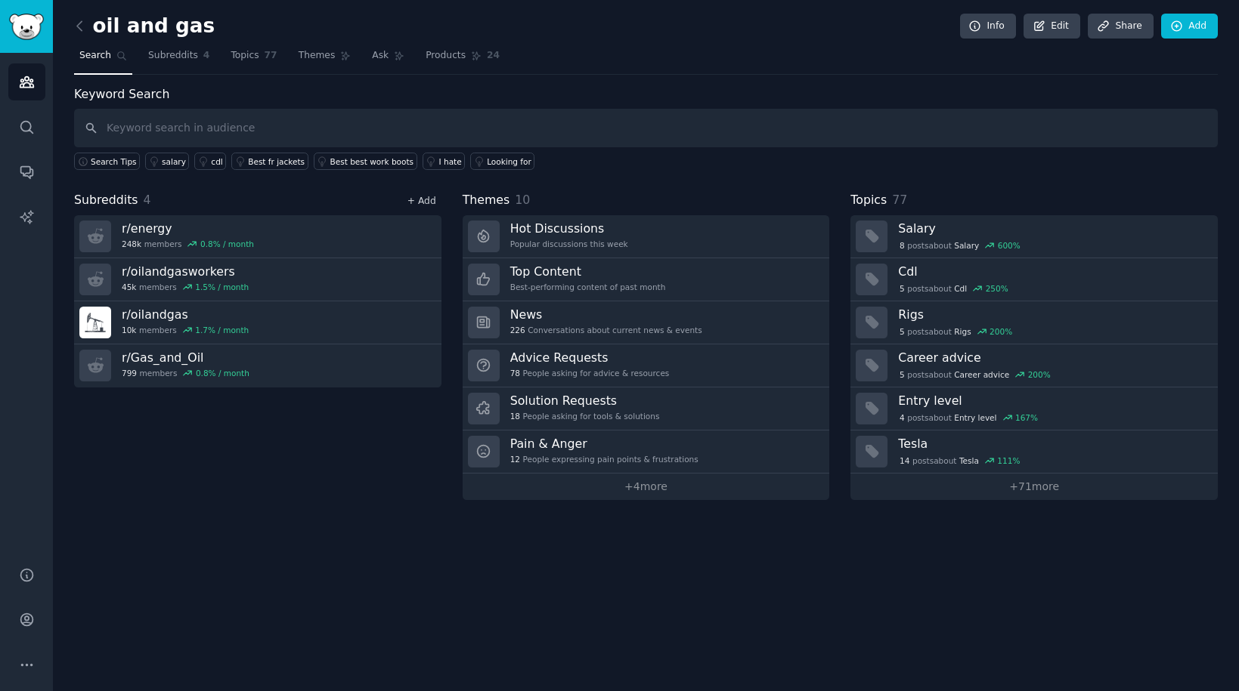
click at [432, 203] on link "+ Add" at bounding box center [421, 201] width 29 height 11
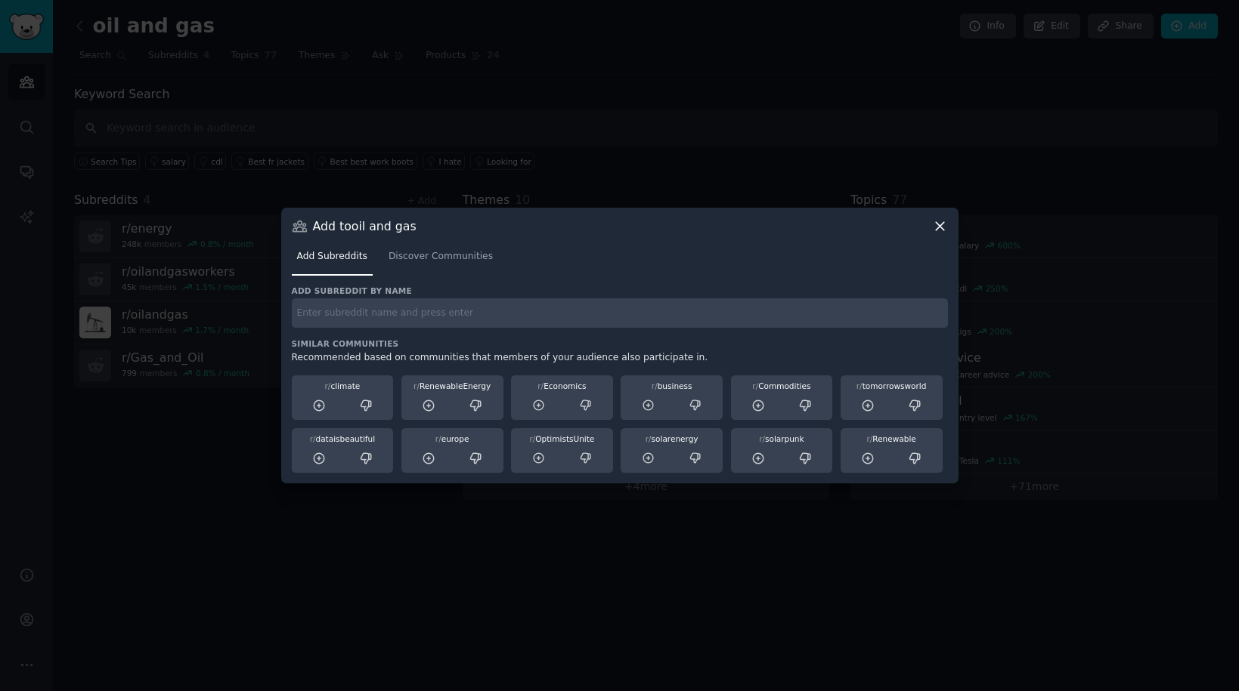
click at [460, 314] on input "text" at bounding box center [620, 313] width 656 height 29
type input "cdl"
click at [422, 268] on link "Discover Communities" at bounding box center [440, 260] width 115 height 31
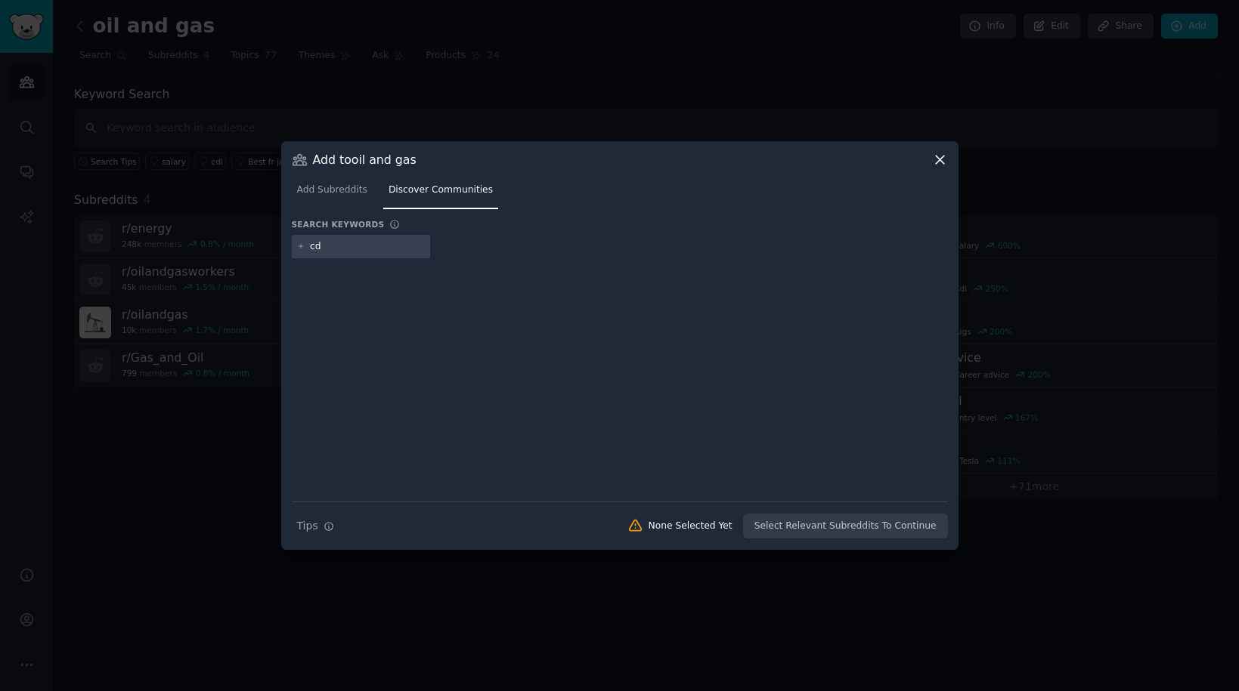
type input "cdl"
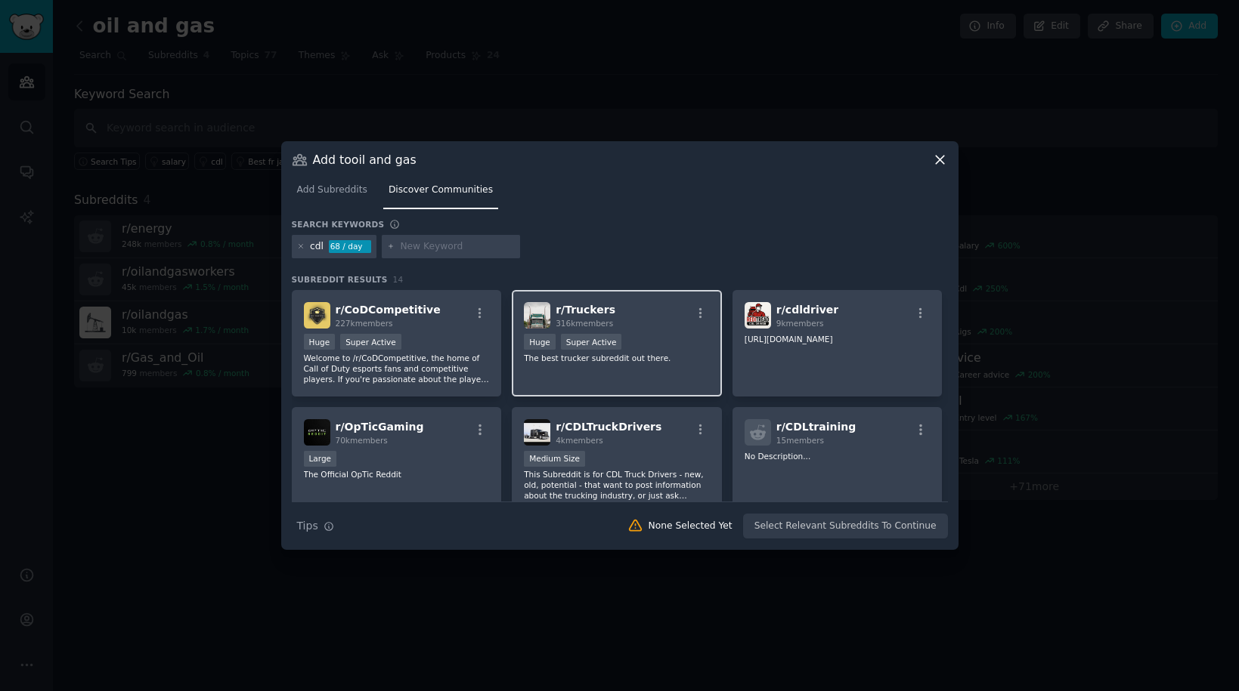
click at [654, 346] on div "Huge Super Active" at bounding box center [617, 343] width 186 height 19
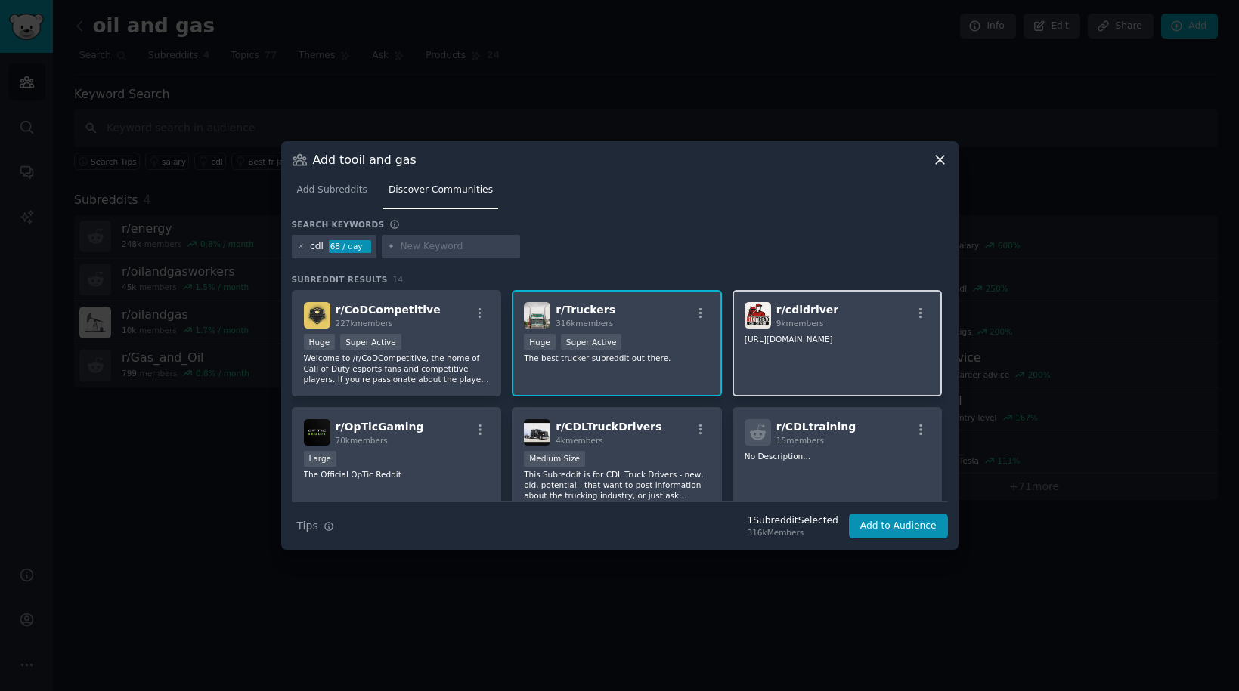
click at [756, 375] on div "r/ cdldriver 9k members [URL][DOMAIN_NAME]" at bounding box center [837, 343] width 210 height 107
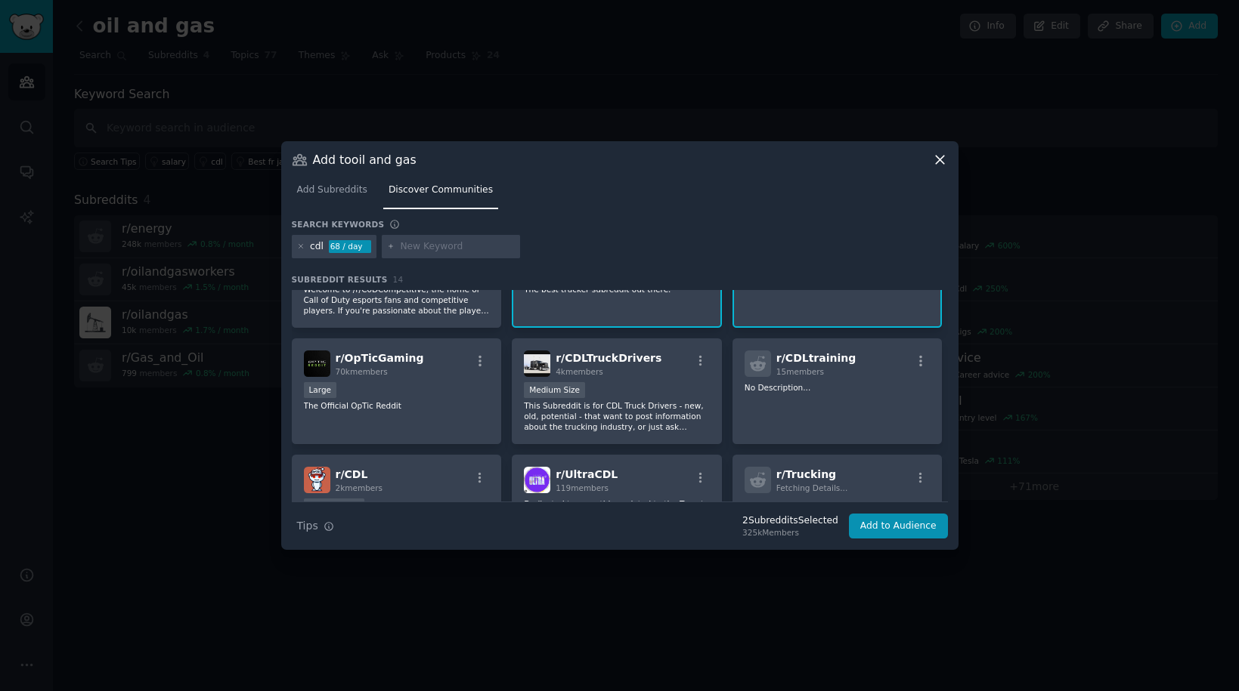
scroll to position [77, 0]
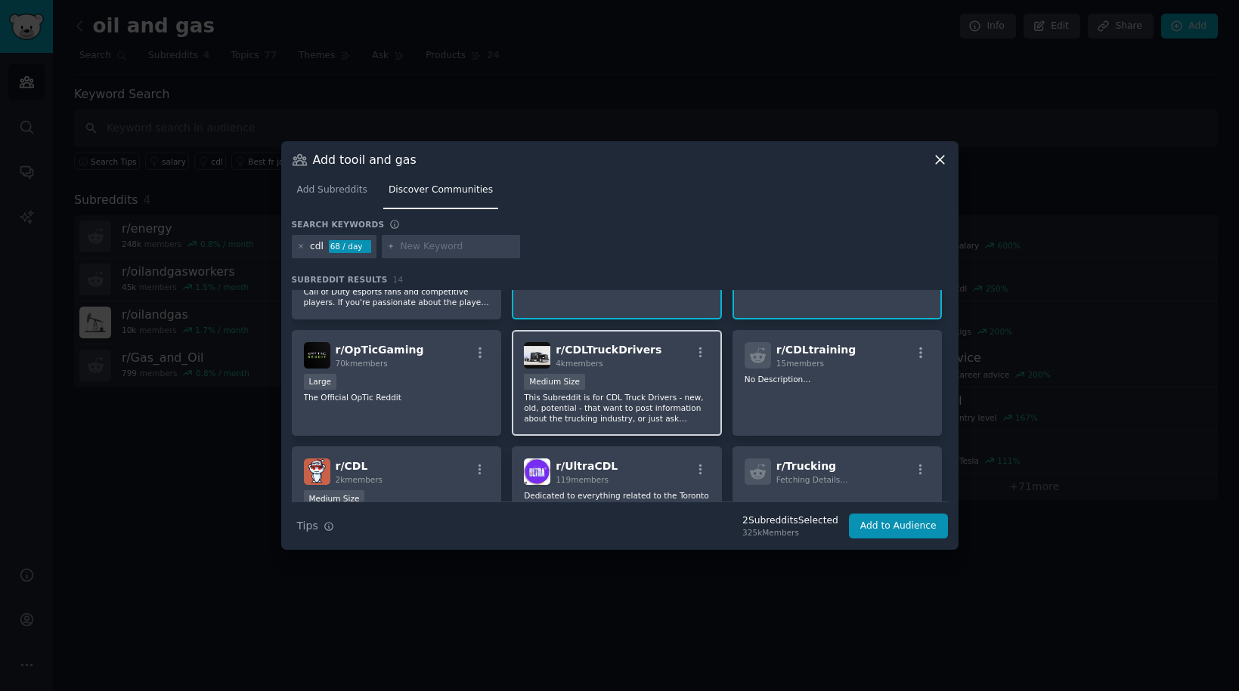
click at [658, 380] on div "Medium Size" at bounding box center [617, 383] width 186 height 19
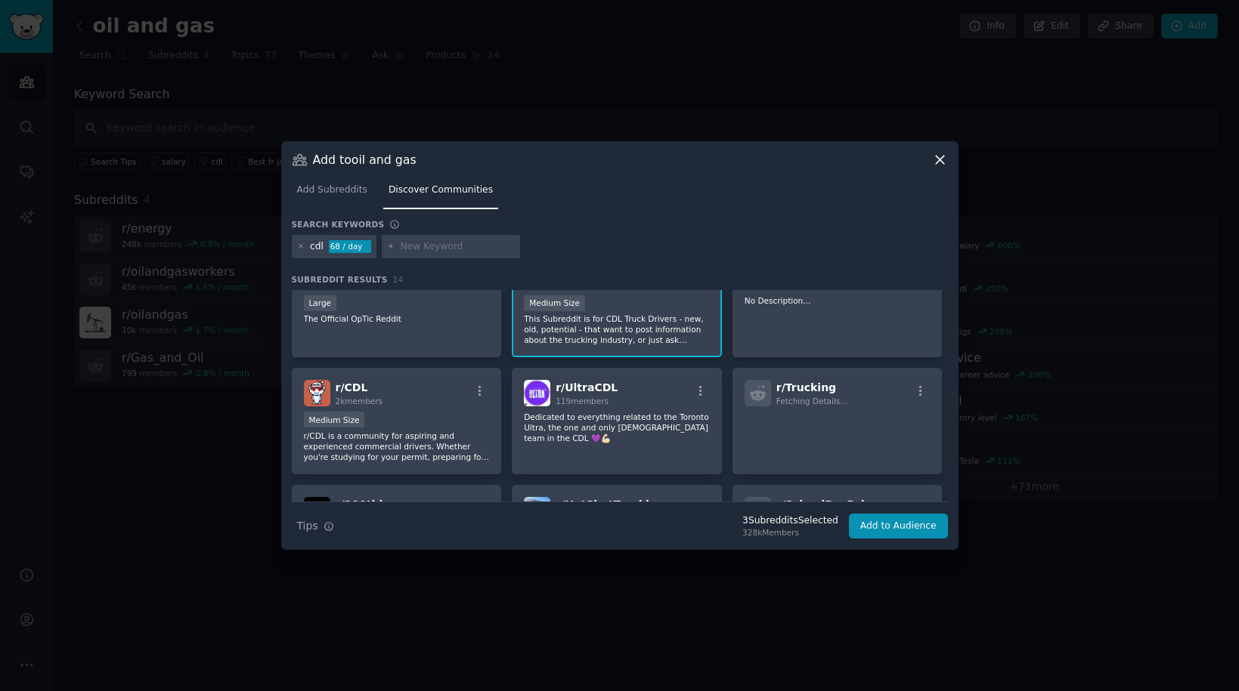
scroll to position [162, 0]
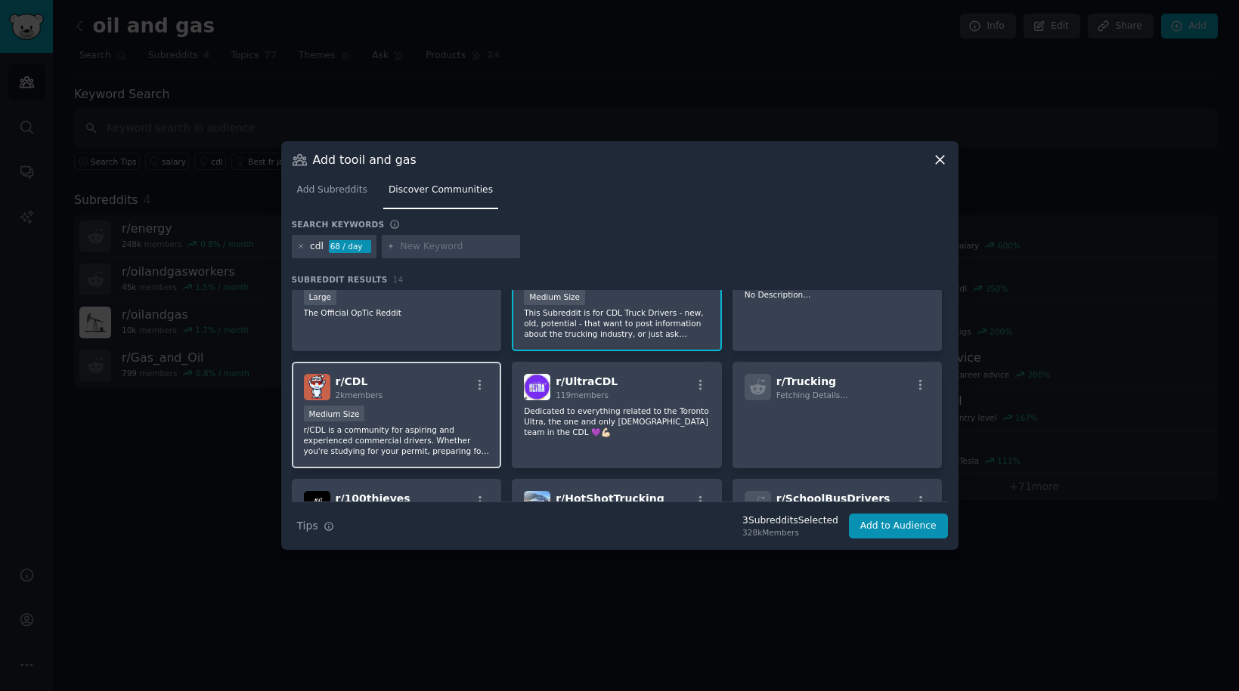
click at [431, 431] on p "r/CDL is a community for aspiring and experienced commercial drivers. Whether y…" at bounding box center [397, 441] width 186 height 32
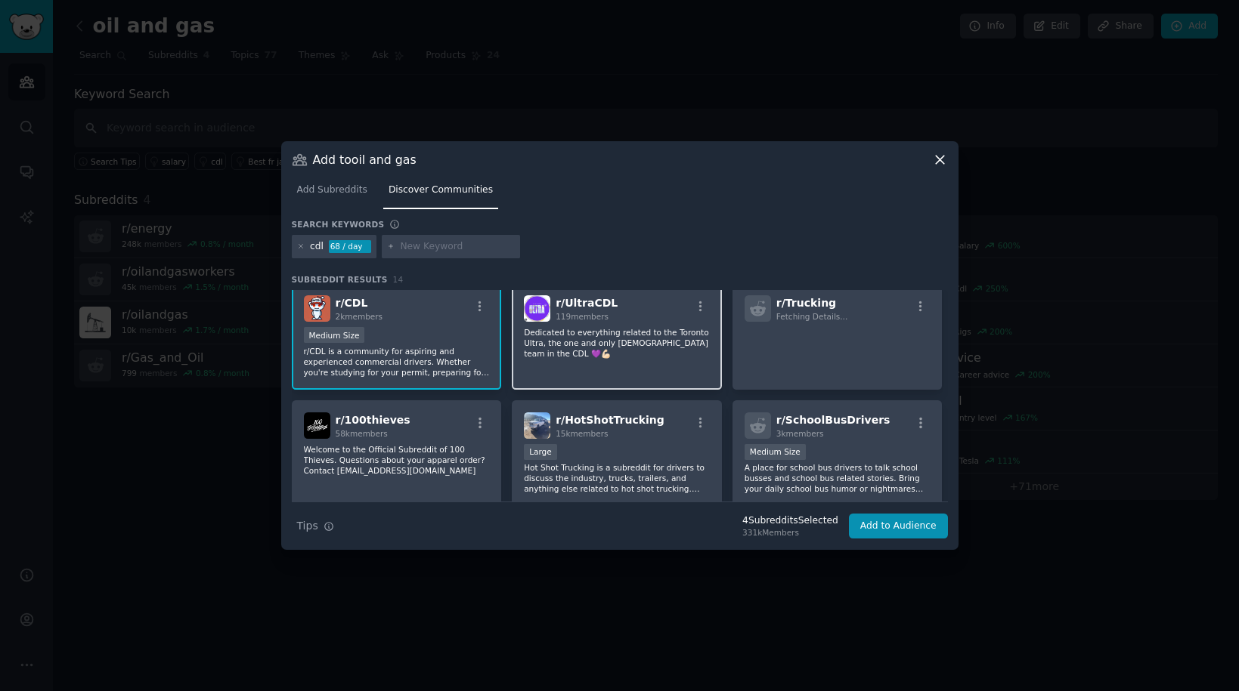
scroll to position [246, 0]
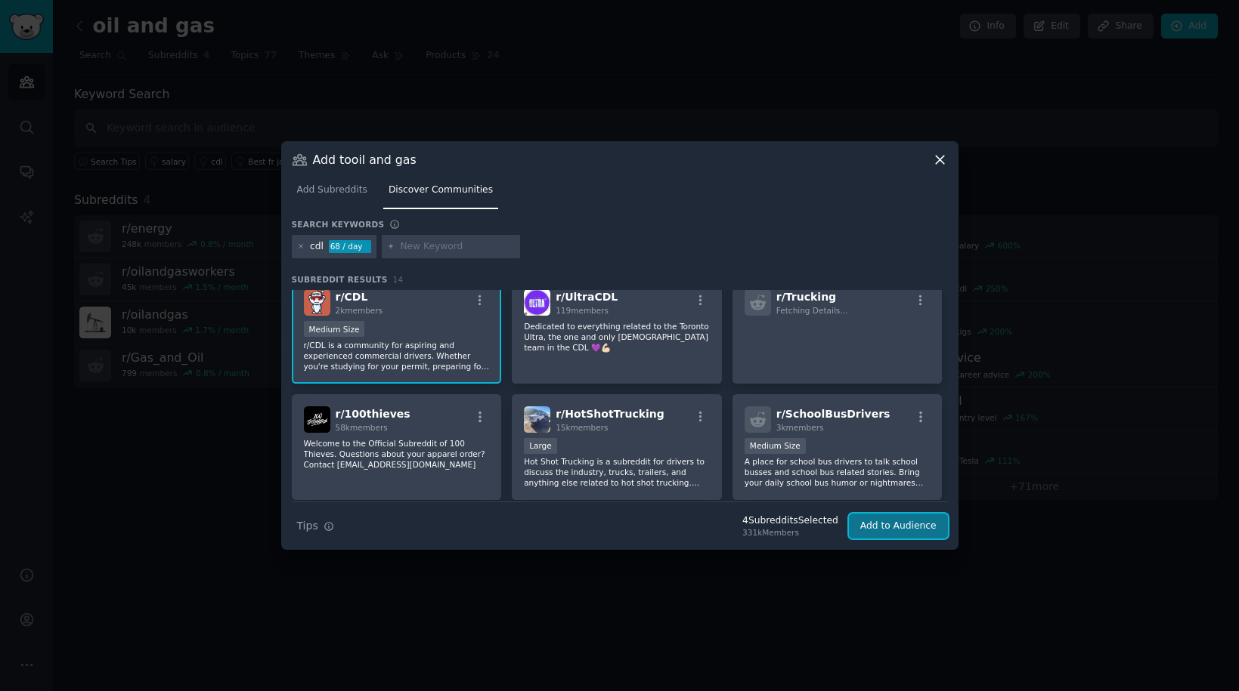
click at [881, 526] on button "Add to Audience" at bounding box center [898, 527] width 99 height 26
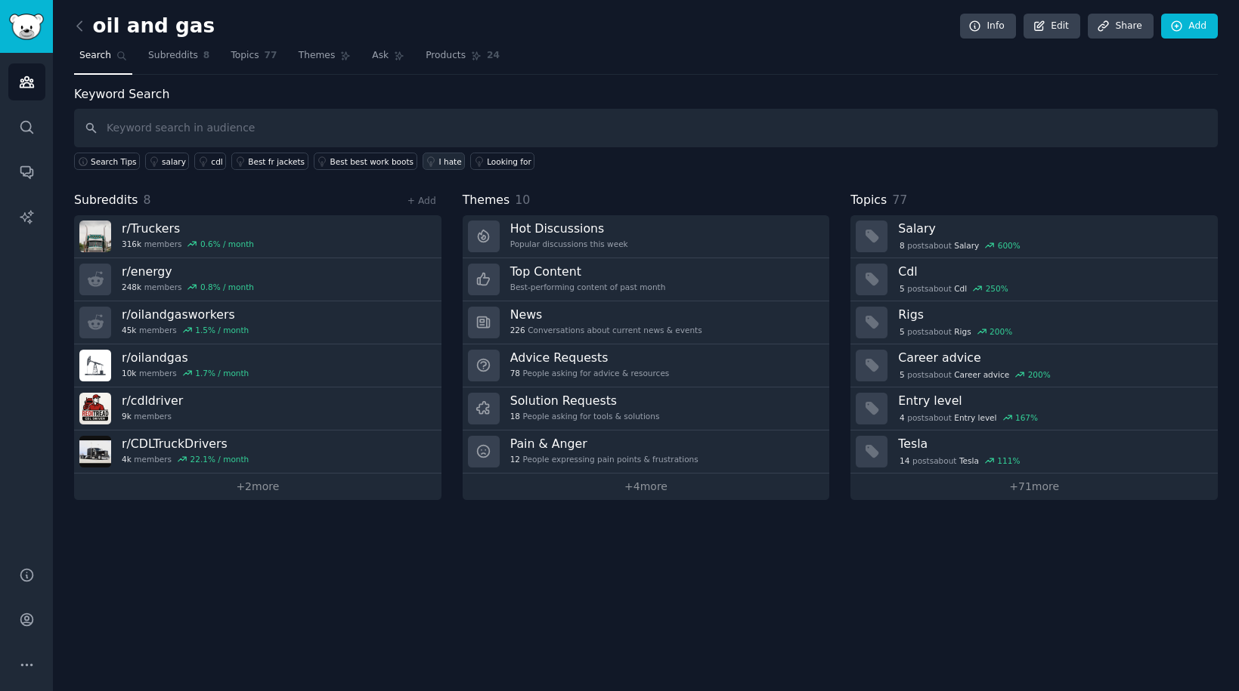
click at [439, 162] on div "I hate" at bounding box center [450, 161] width 23 height 11
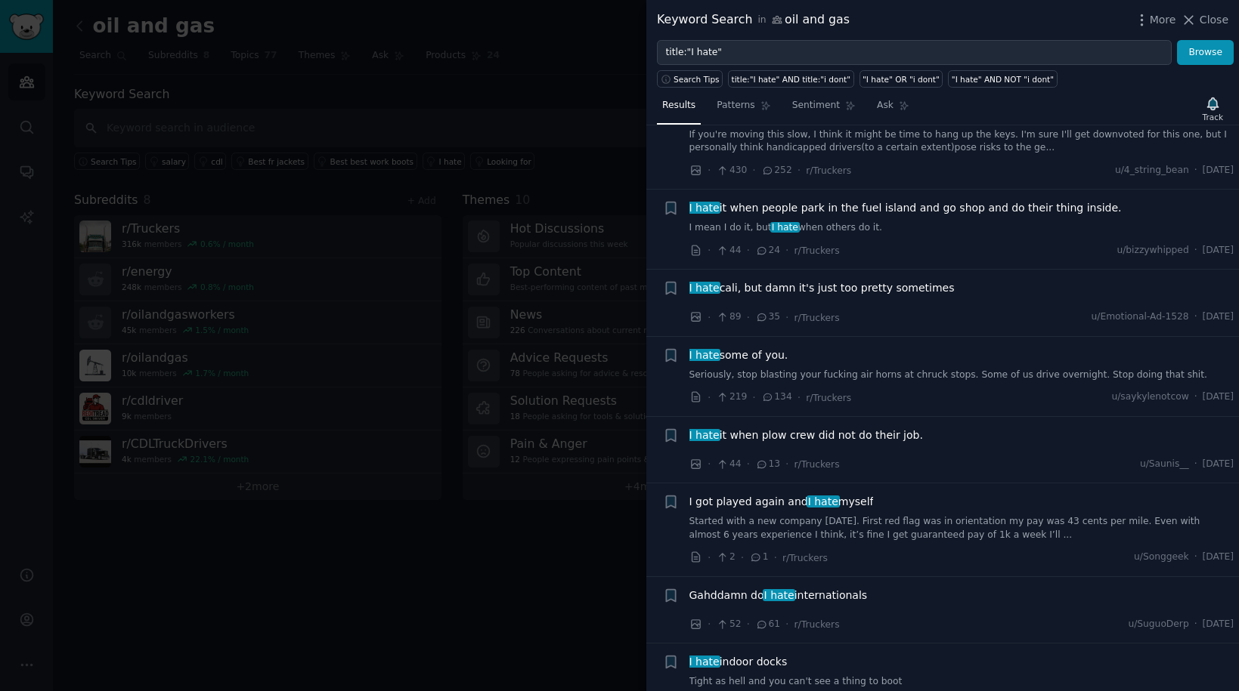
scroll to position [1013, 0]
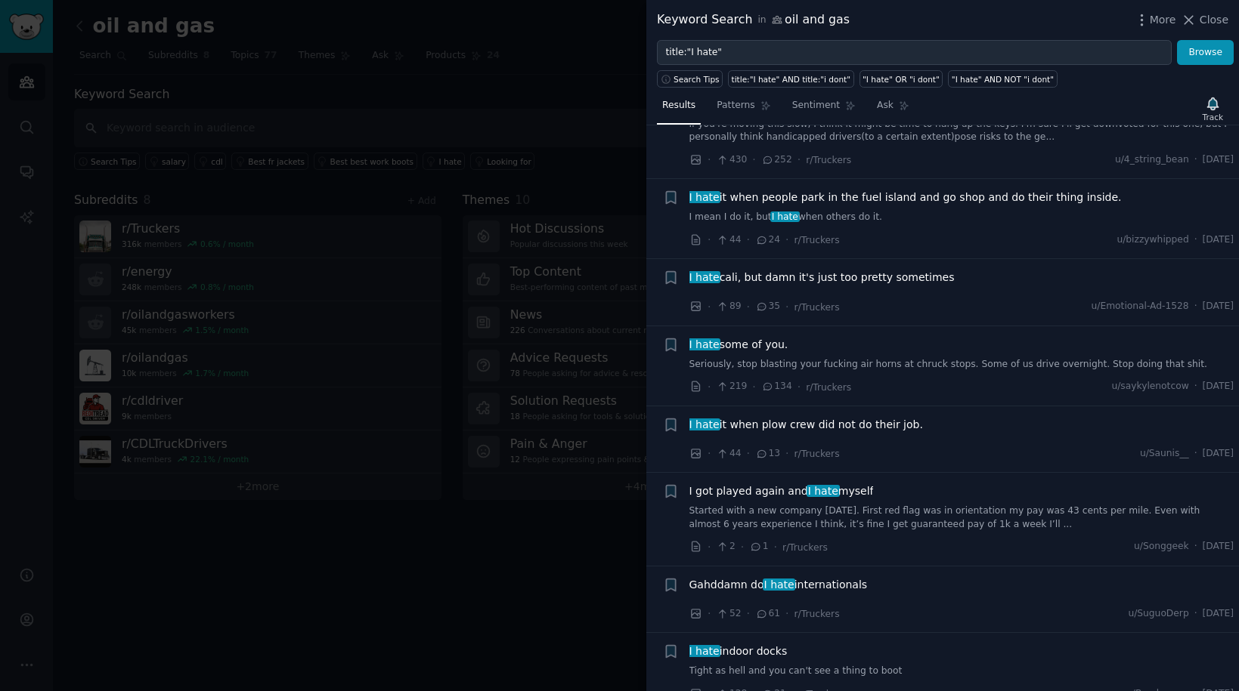
click at [564, 113] on div at bounding box center [619, 345] width 1239 height 691
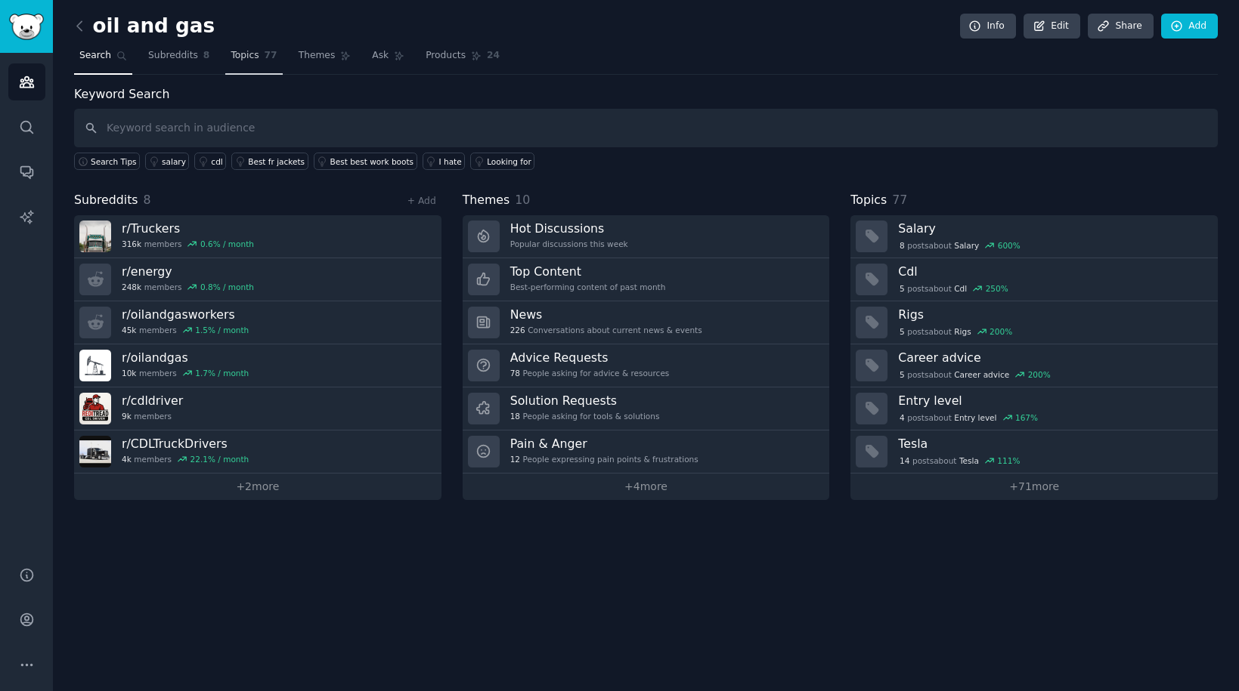
click at [249, 60] on span "Topics" at bounding box center [244, 56] width 28 height 14
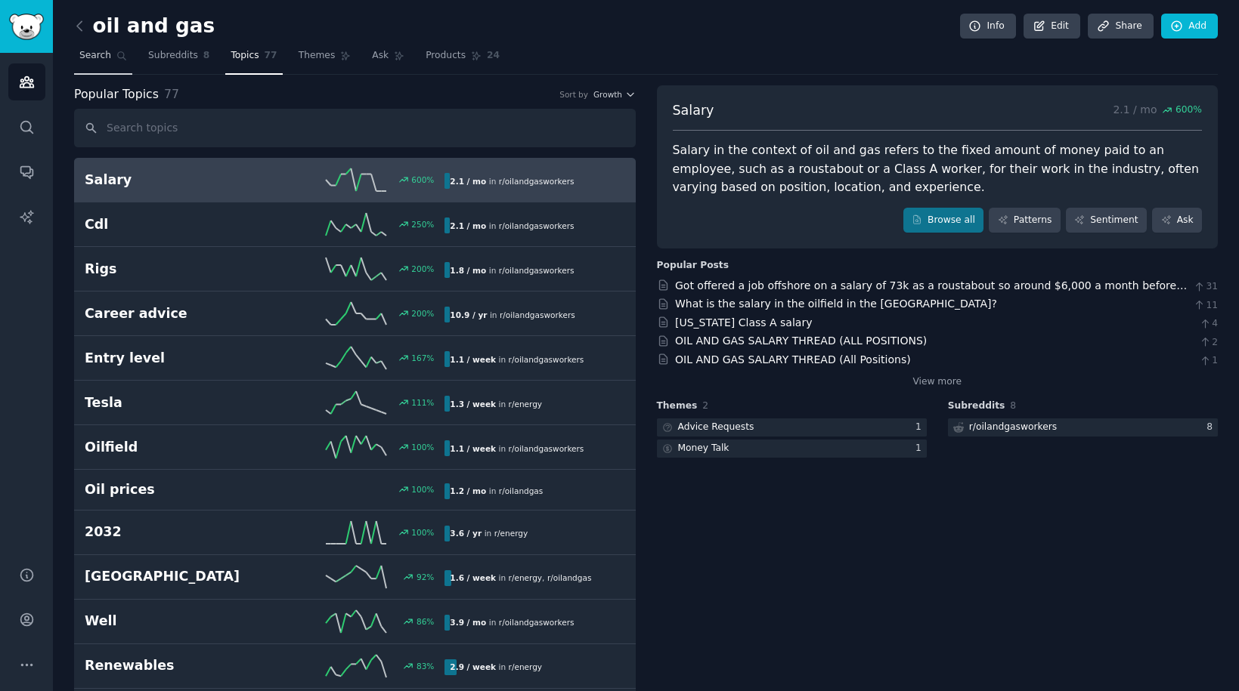
click at [120, 62] on link "Search" at bounding box center [103, 59] width 58 height 31
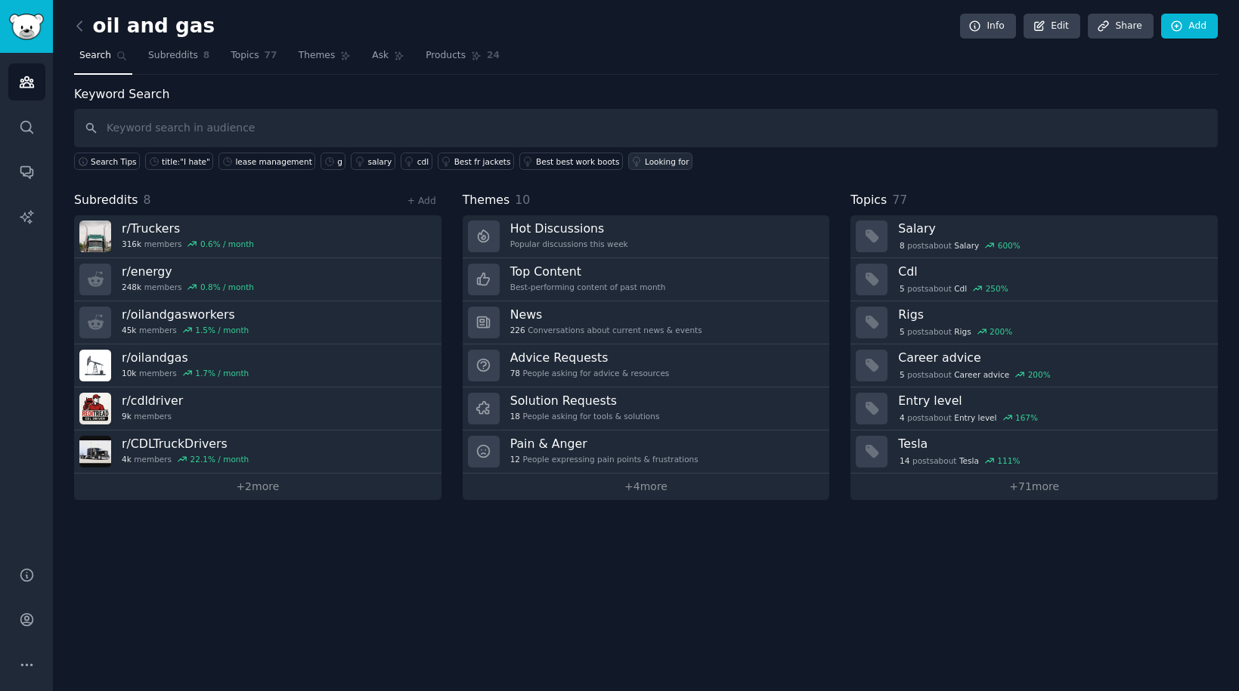
click at [643, 154] on link "Looking for" at bounding box center [660, 161] width 64 height 17
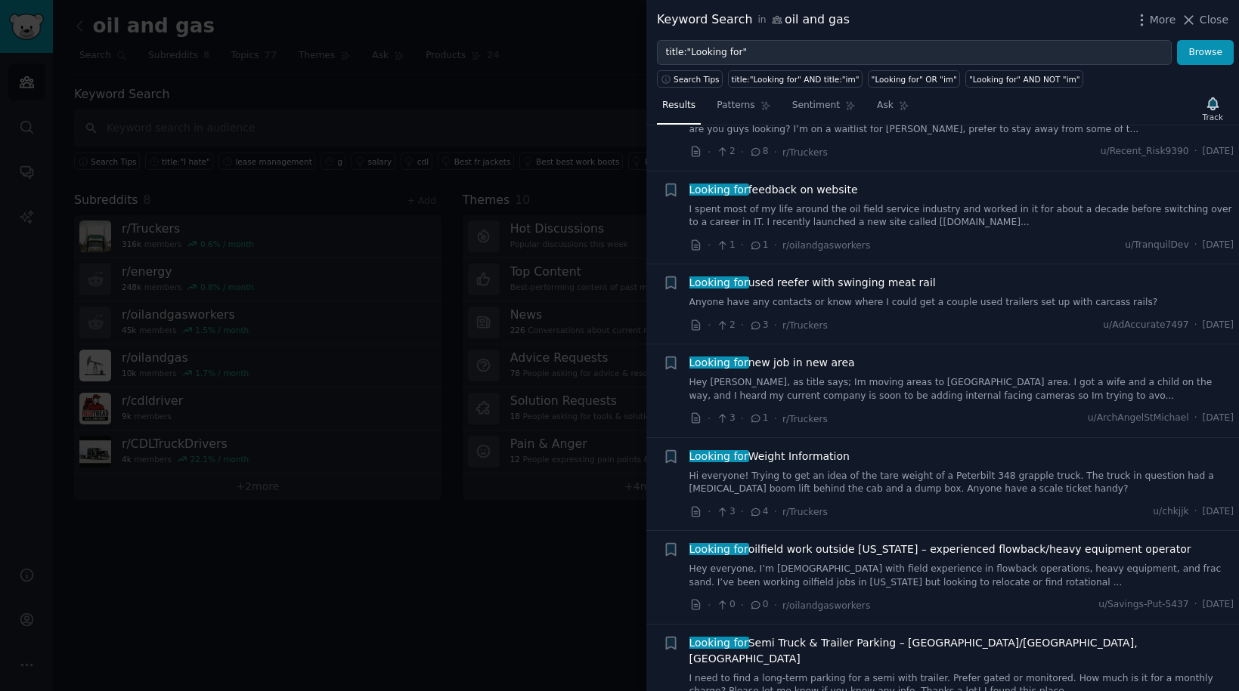
scroll to position [626, 0]
